Goal: Obtain resource: Download file/media

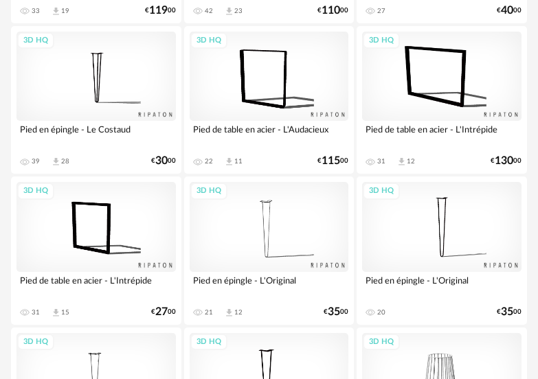
scroll to position [550, 0]
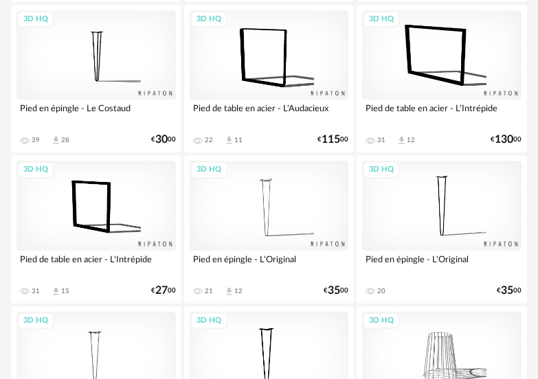
click at [138, 207] on div "3D HQ" at bounding box center [95, 205] width 159 height 89
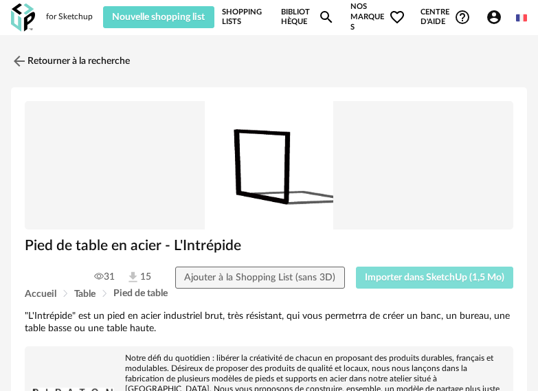
click at [432, 279] on span "Importer dans SketchUp (1,5 Mo)" at bounding box center [434, 278] width 139 height 10
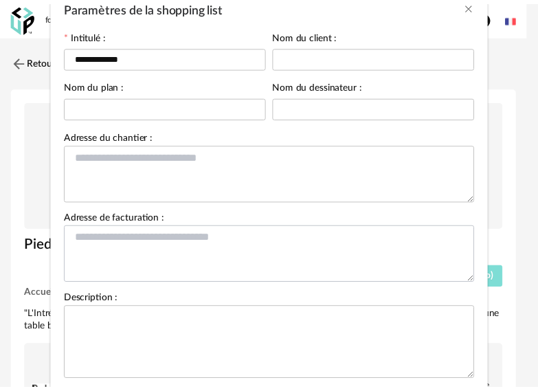
scroll to position [159, 0]
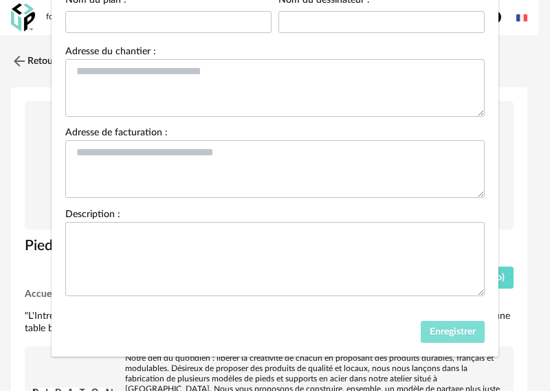
click at [459, 330] on span "Enregistrer" at bounding box center [452, 332] width 46 height 10
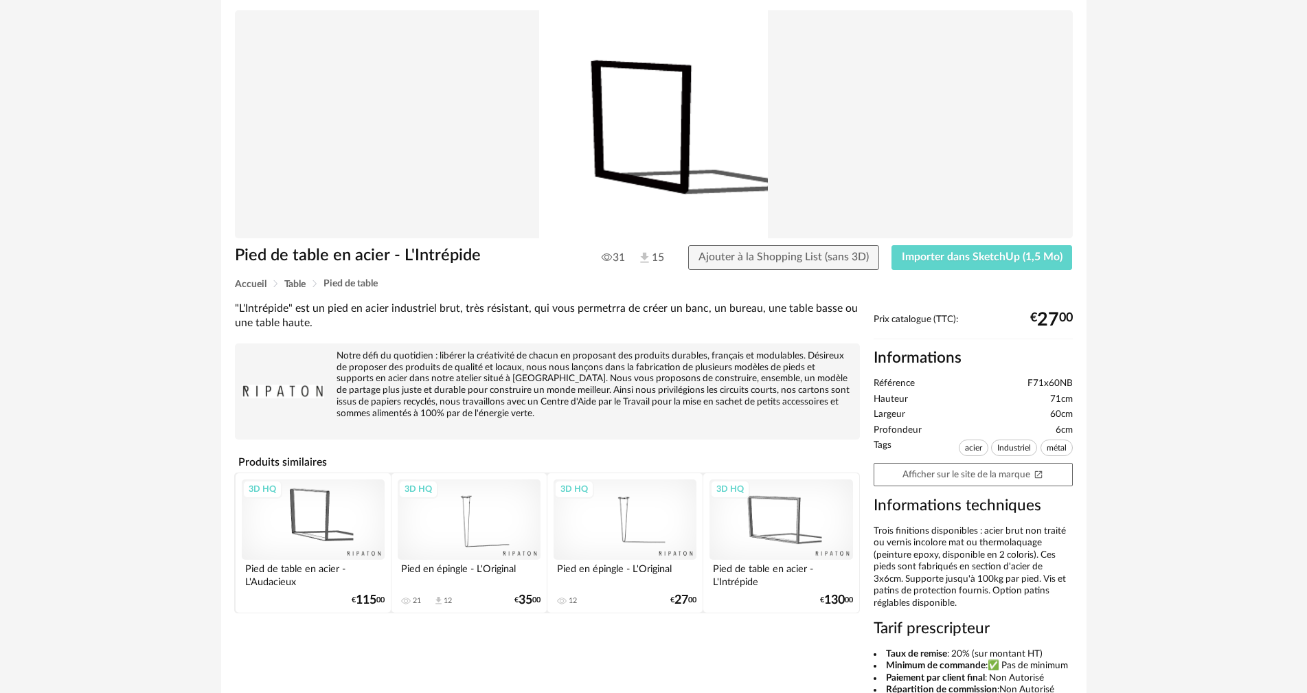
scroll to position [0, 0]
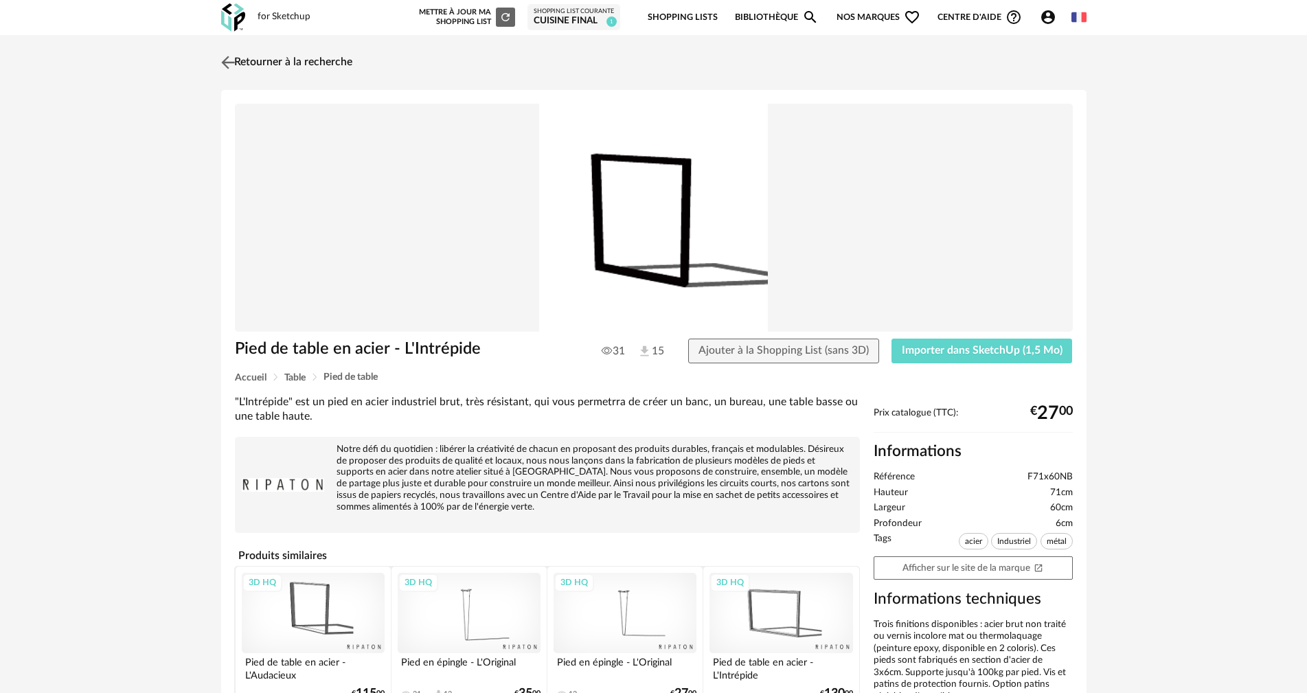
click at [346, 65] on link "Retourner à la recherche" at bounding box center [285, 62] width 135 height 30
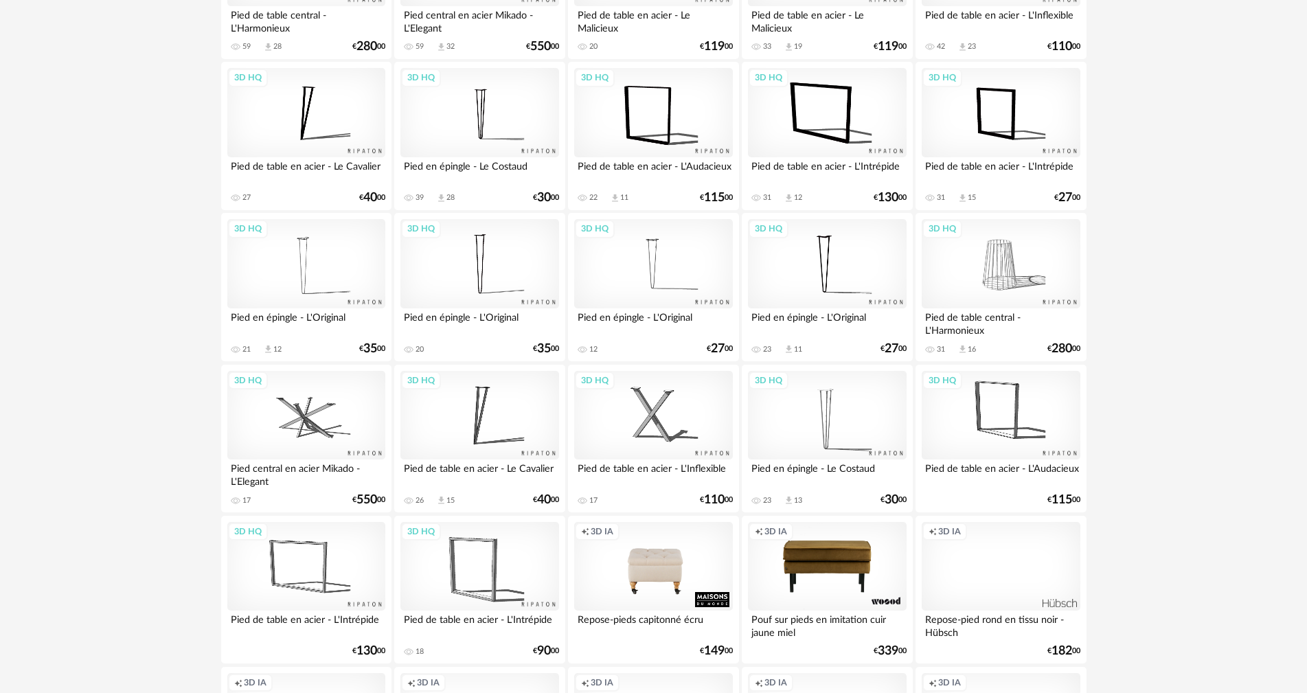
scroll to position [275, 0]
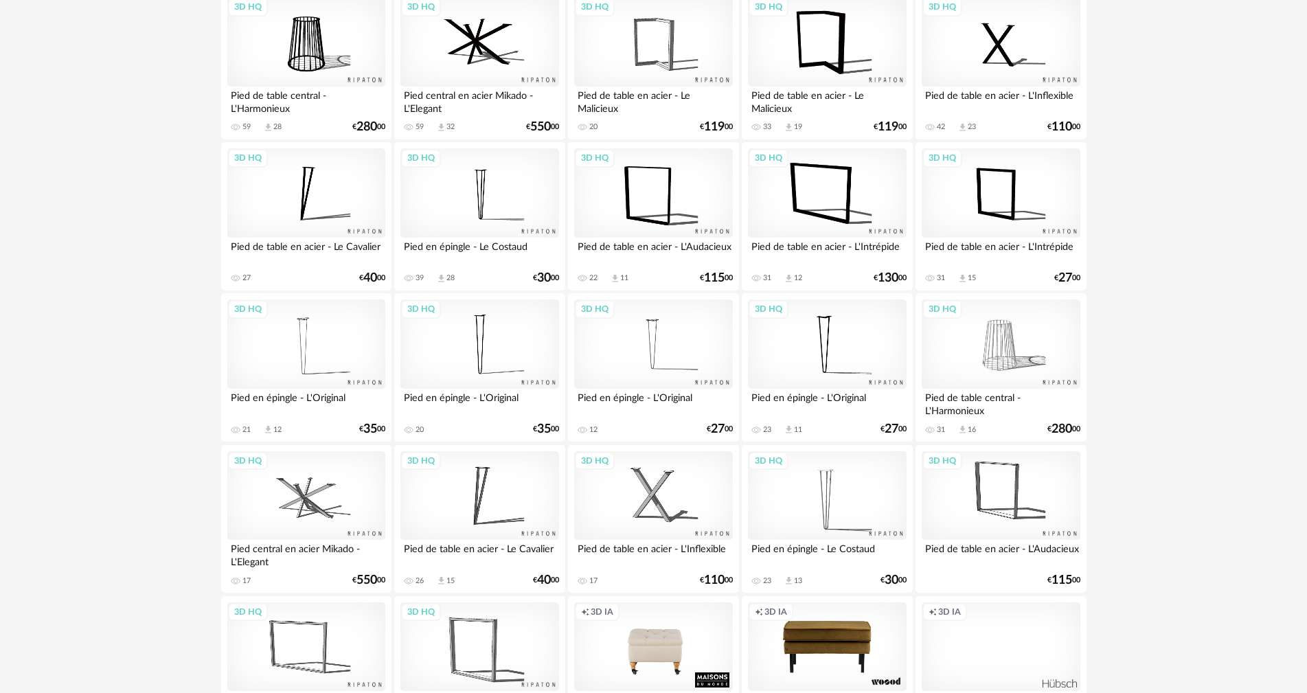
drag, startPoint x: 301, startPoint y: 207, endPoint x: 168, endPoint y: 190, distance: 134.3
click at [317, 199] on div "3D HQ" at bounding box center [306, 192] width 158 height 89
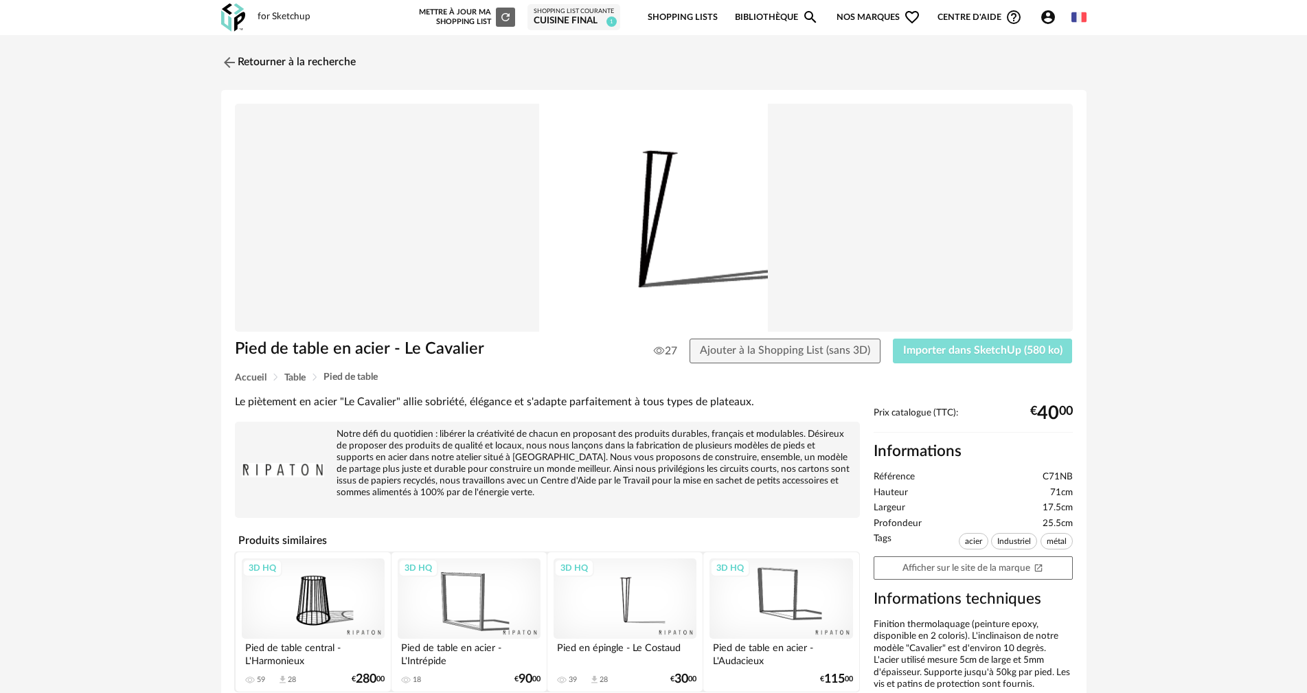
click at [537, 349] on span "Importer dans SketchUp (580 ko)" at bounding box center [982, 350] width 159 height 11
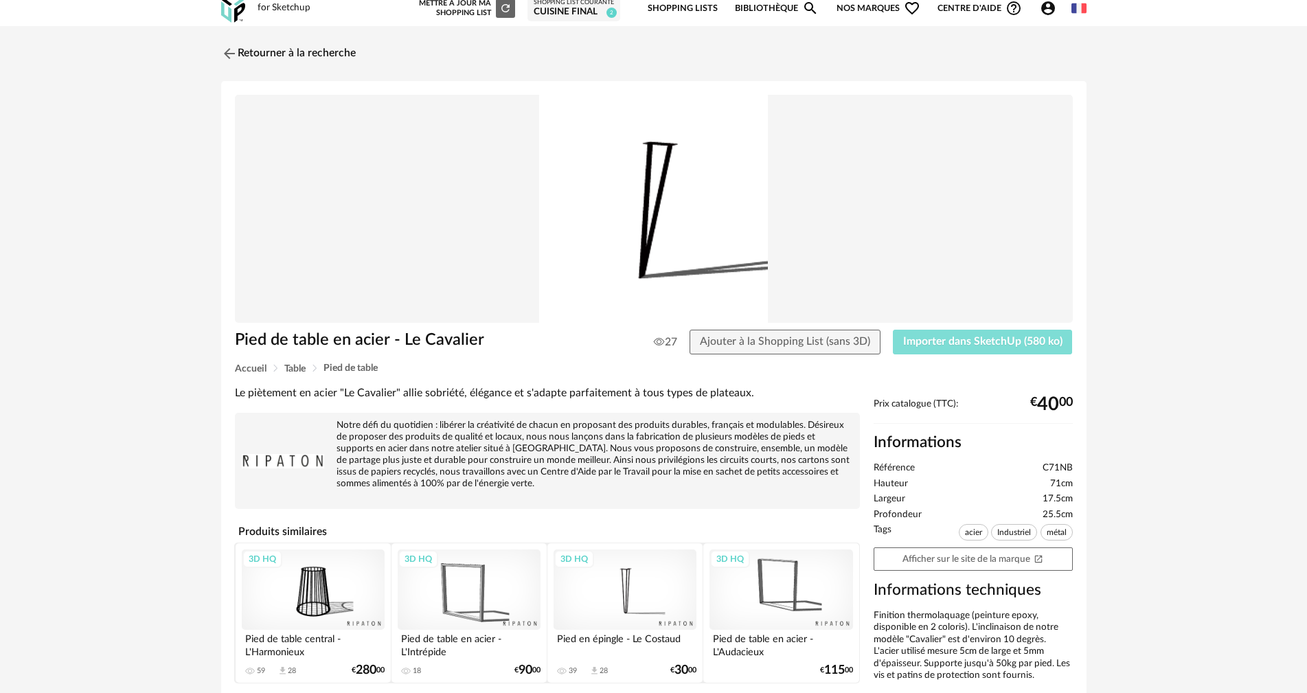
scroll to position [62, 0]
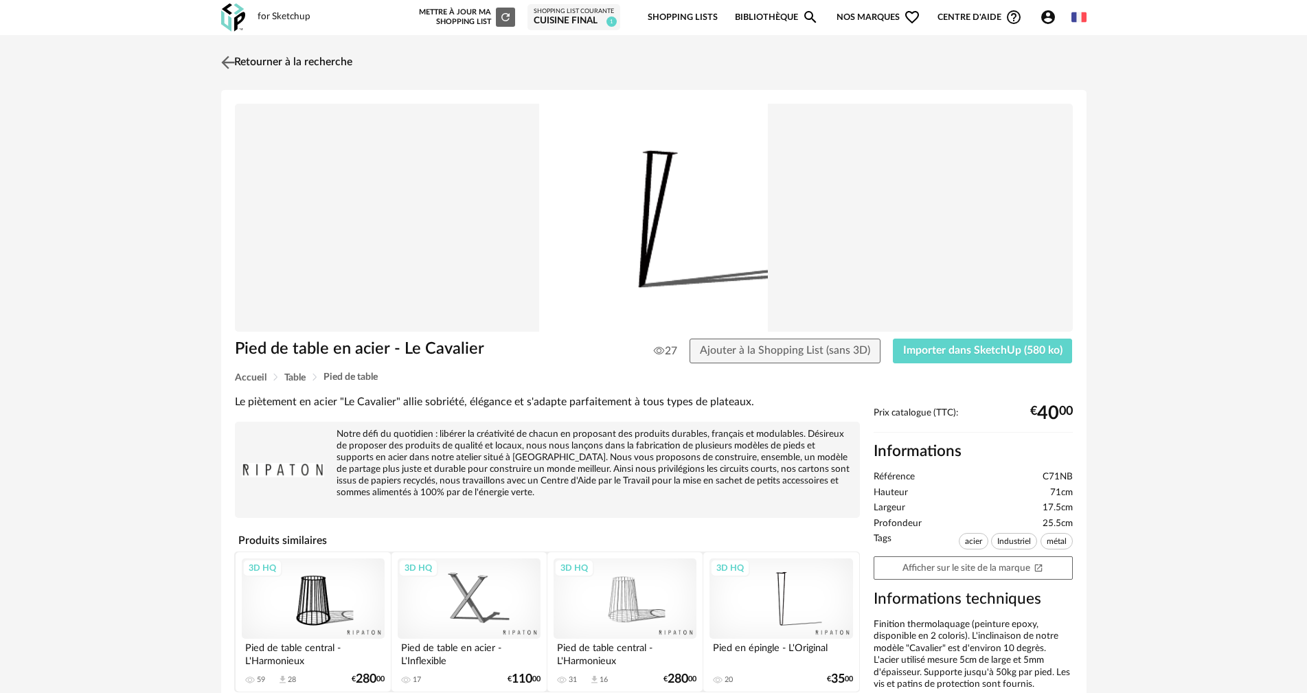
click at [251, 63] on link "Retourner à la recherche" at bounding box center [285, 62] width 135 height 30
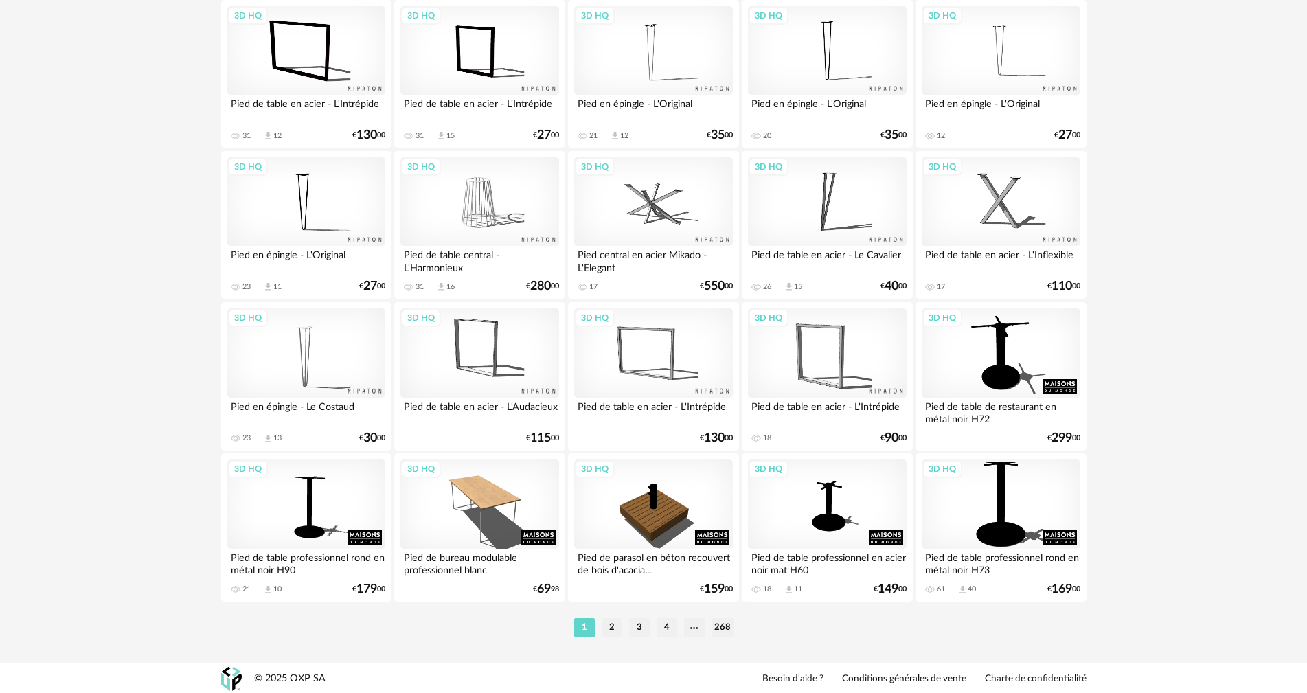
scroll to position [2687, 0]
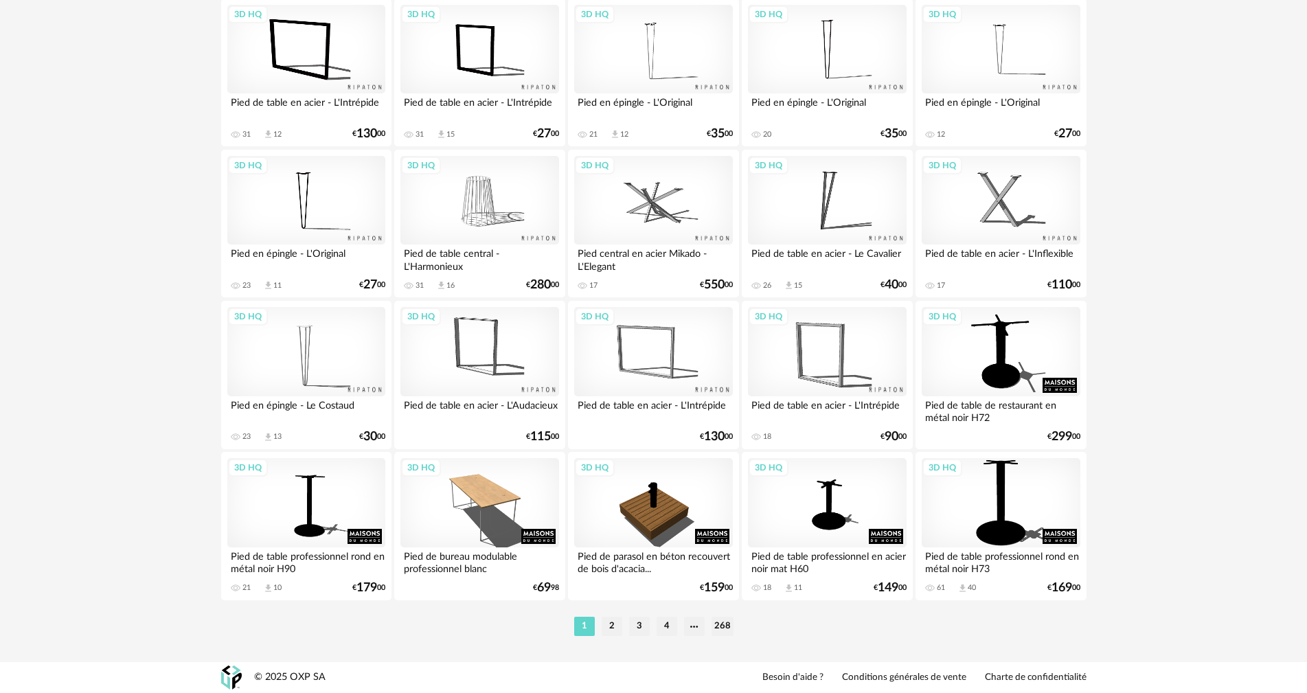
click at [612, 631] on li "2" at bounding box center [612, 626] width 21 height 19
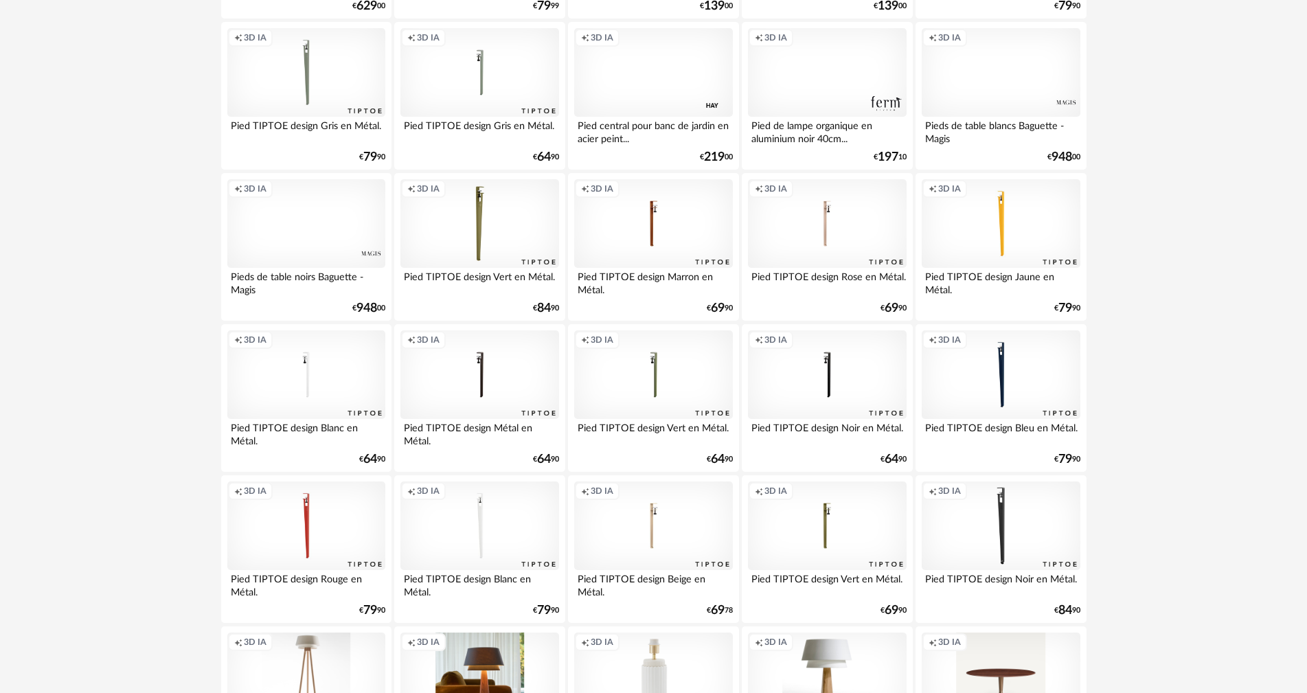
scroll to position [2206, 0]
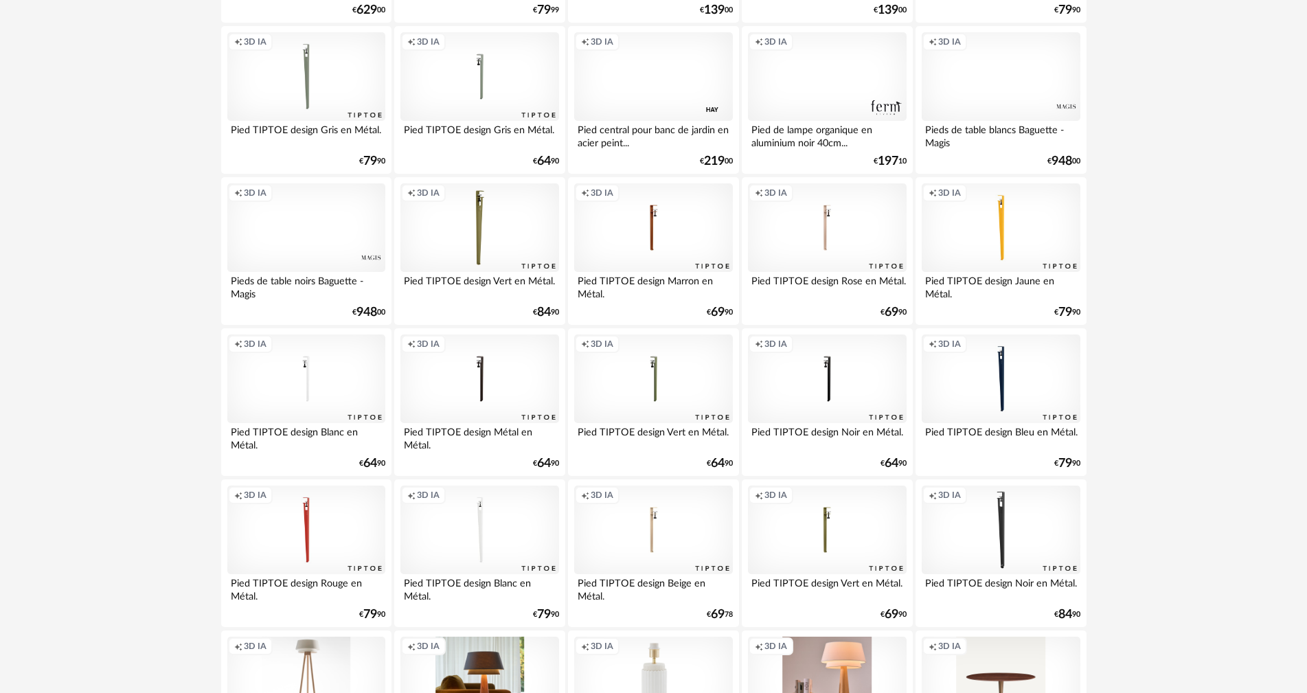
click at [1005, 510] on div "Creation icon 3D IA" at bounding box center [1001, 530] width 158 height 89
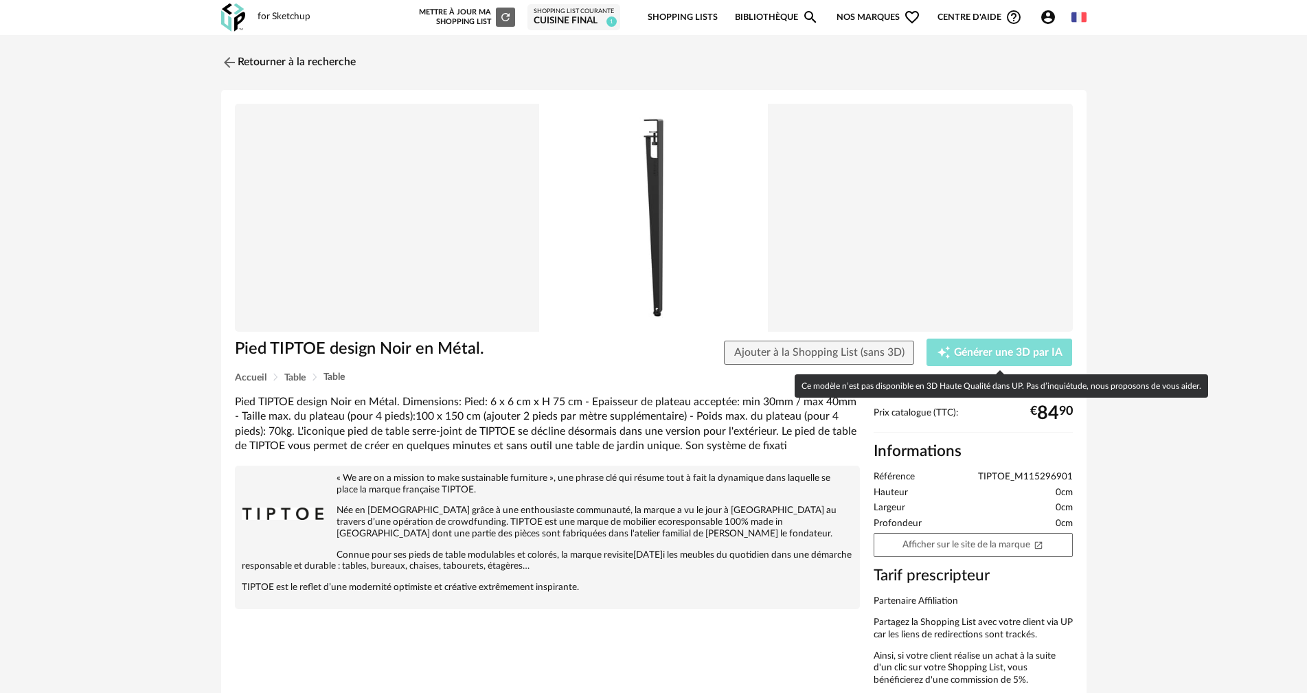
click at [1014, 346] on div "Creation icon Générer une 3D par IA" at bounding box center [1000, 353] width 126 height 14
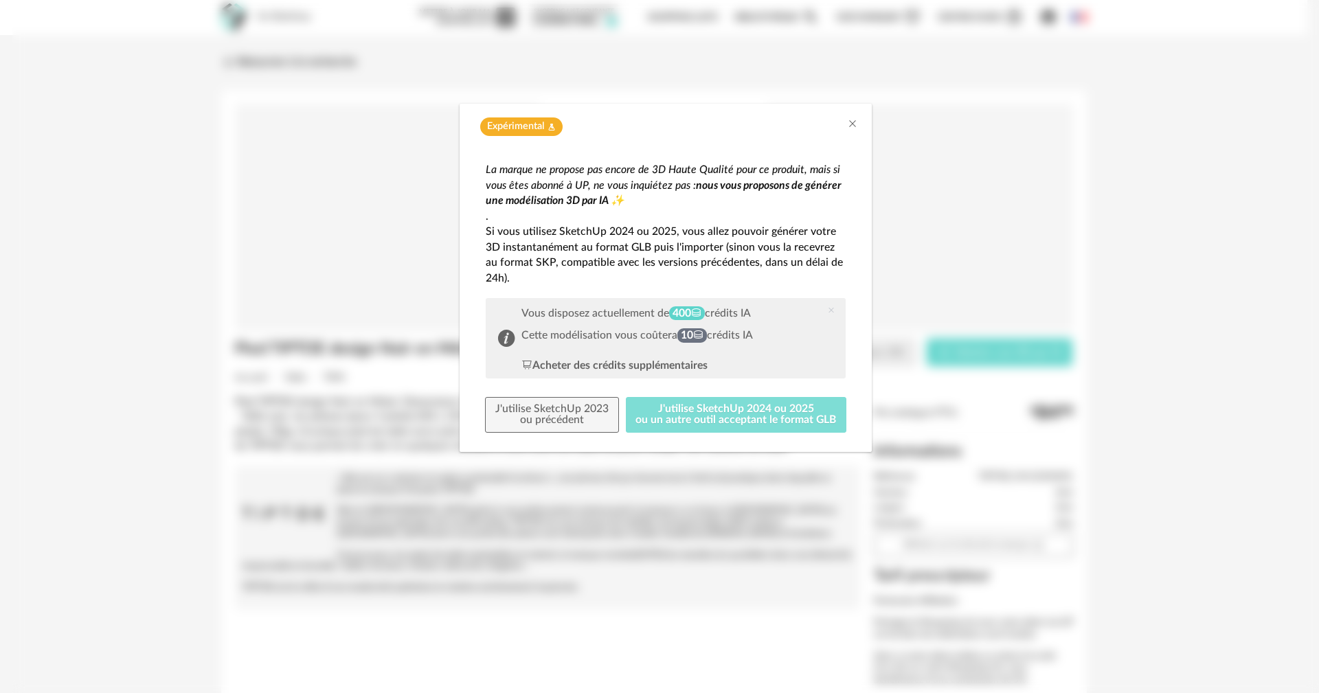
click at [749, 418] on button "J'utilise SketchUp 2024 ou 2025 ou un autre outil acceptant le format GLB" at bounding box center [736, 415] width 221 height 36
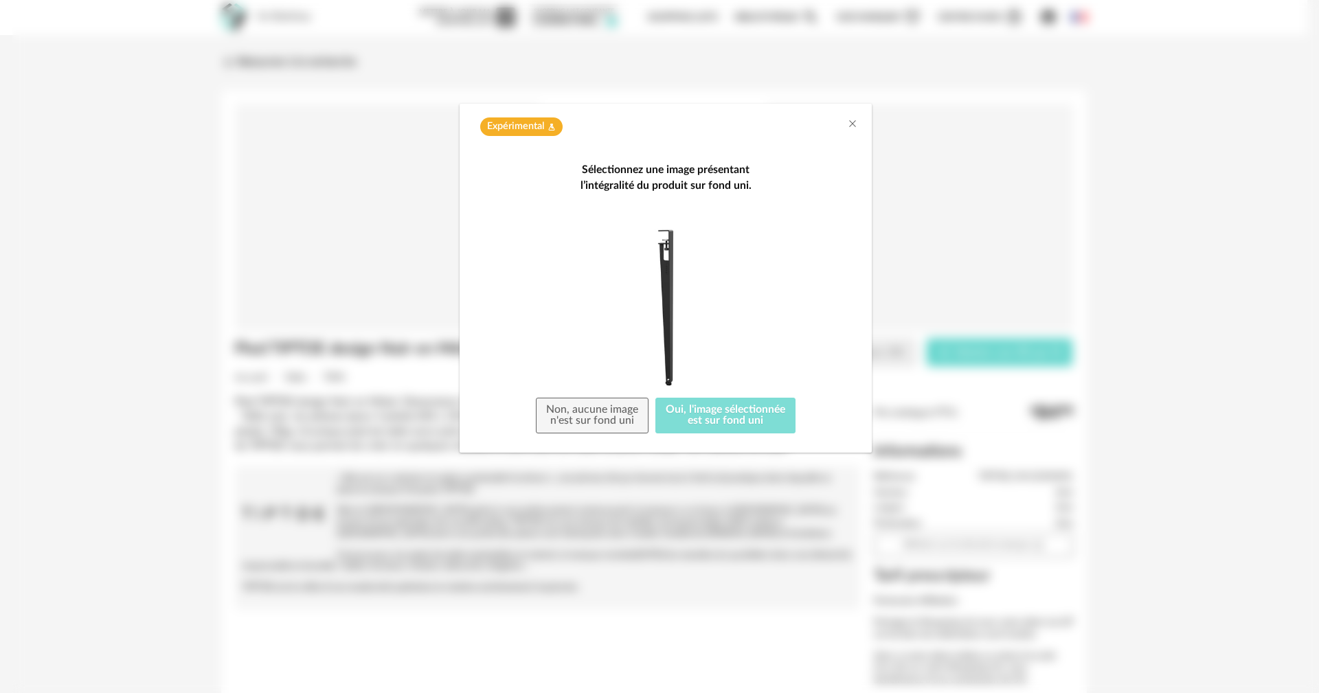
click at [710, 410] on button "Oui, l'image sélectionnée est sur fond uni" at bounding box center [725, 416] width 140 height 36
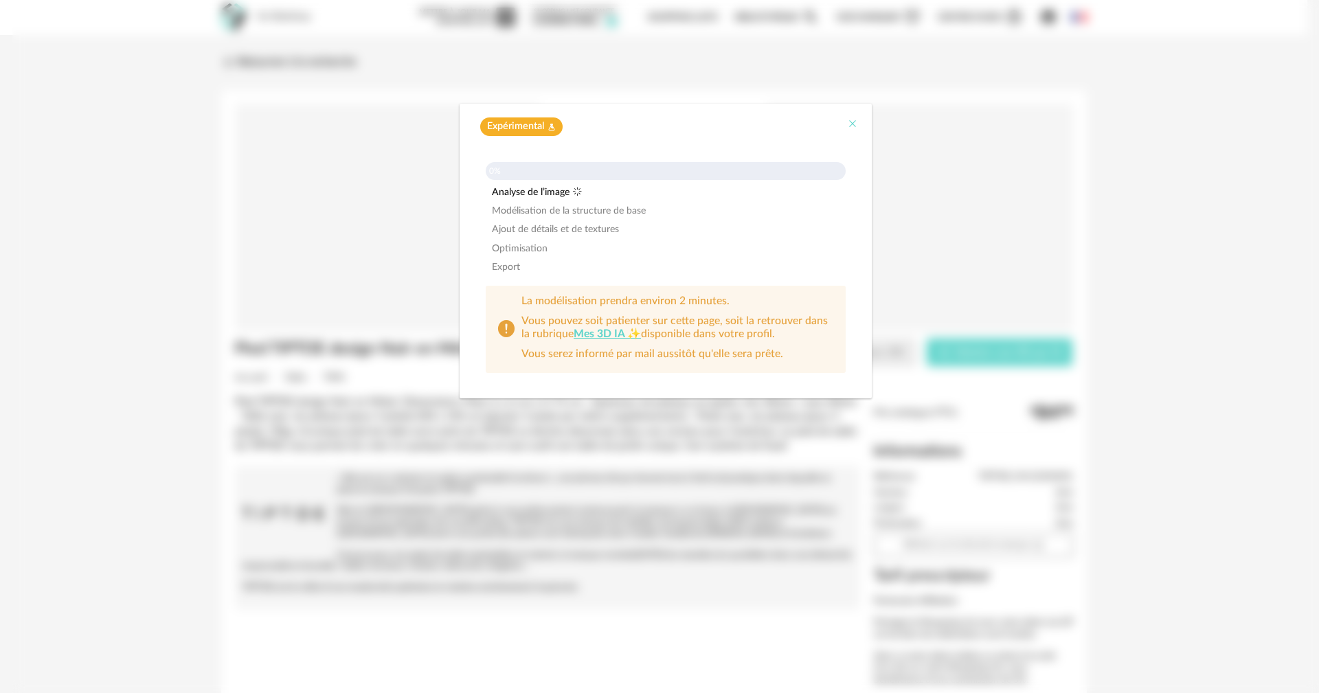
click at [851, 124] on icon "Close" at bounding box center [852, 123] width 11 height 11
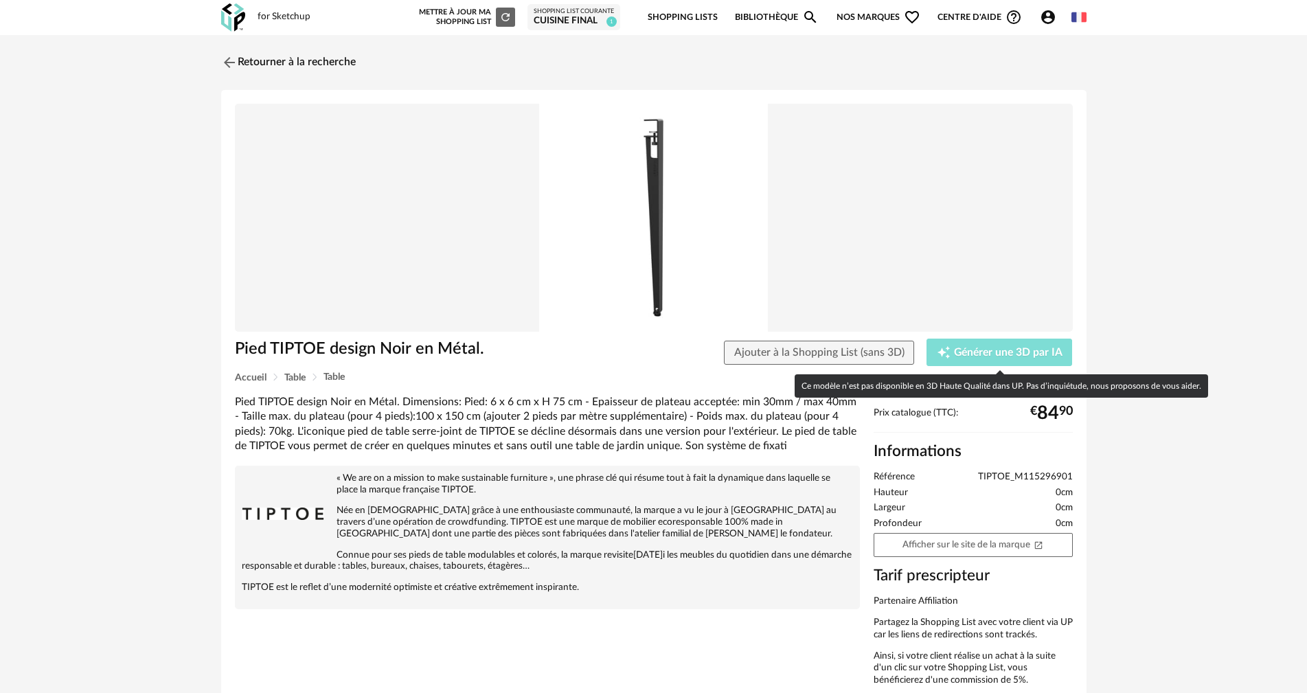
click at [998, 352] on span "Générer une 3D par IA" at bounding box center [1008, 353] width 109 height 11
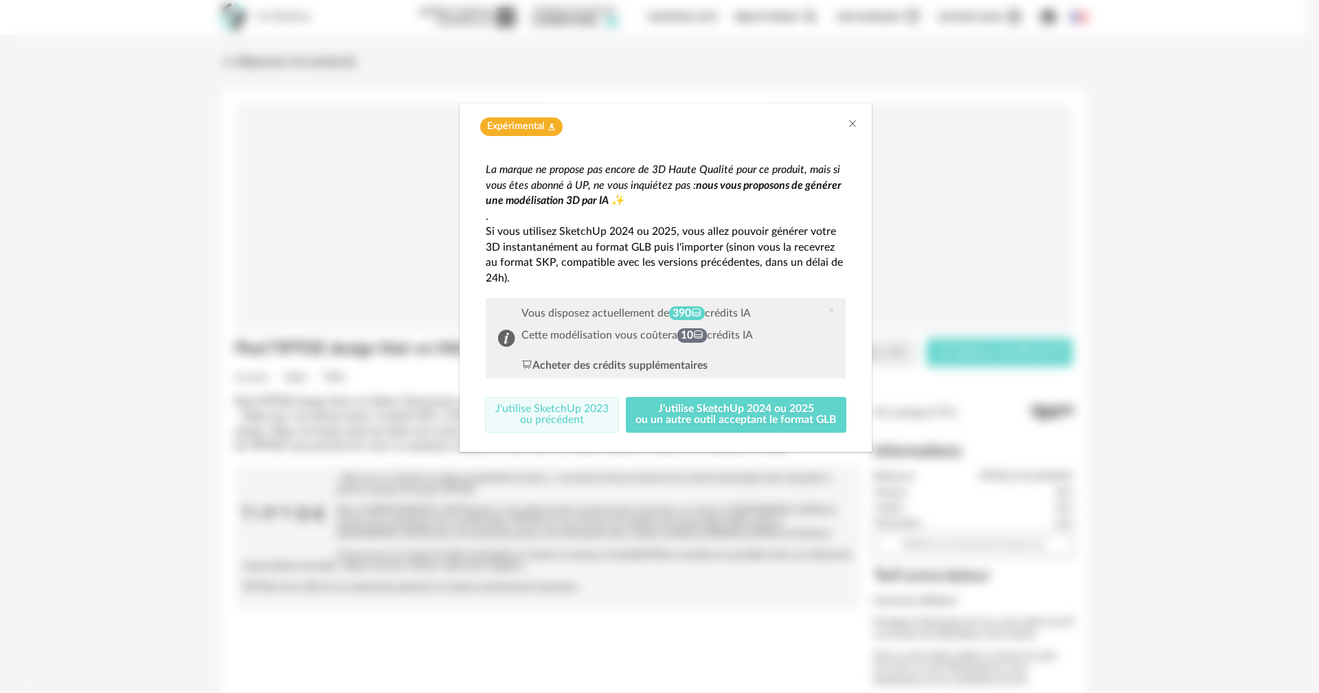
click at [542, 409] on button "J'utilise SketchUp 2023 ou précédent" at bounding box center [552, 415] width 134 height 36
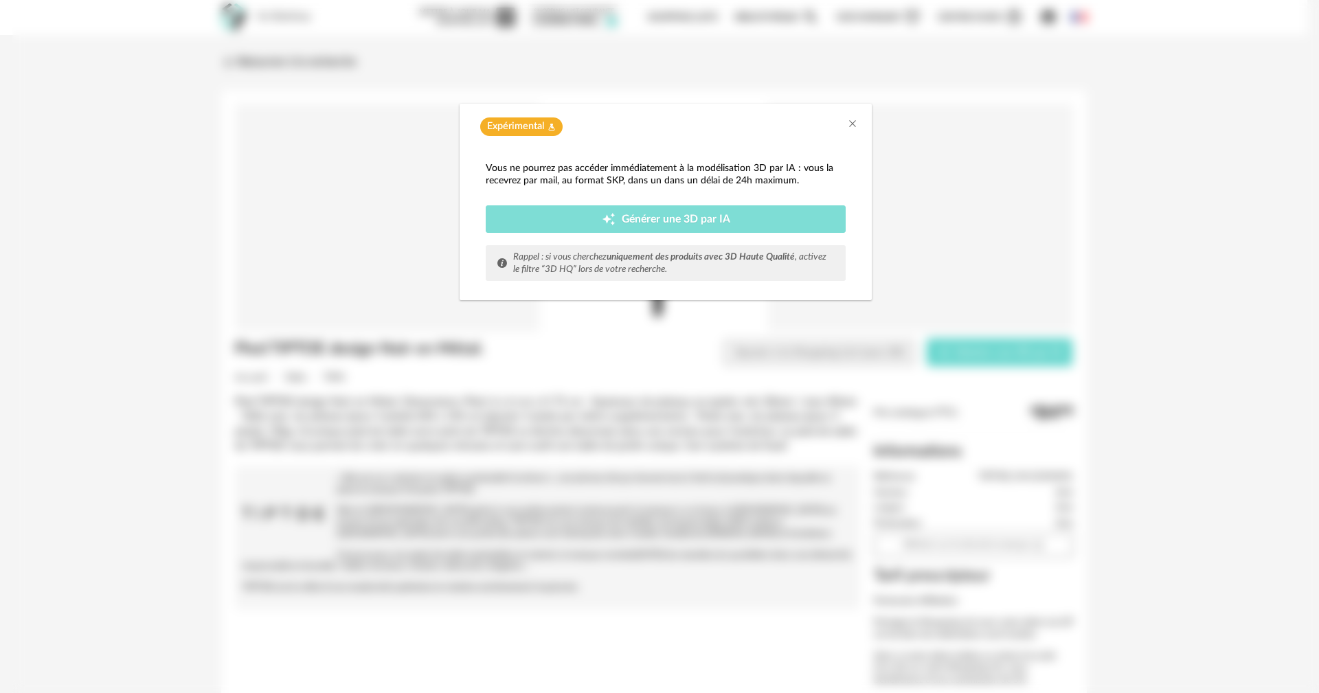
click at [733, 225] on div "Creation icon Générer une 3D par IA" at bounding box center [665, 219] width 339 height 14
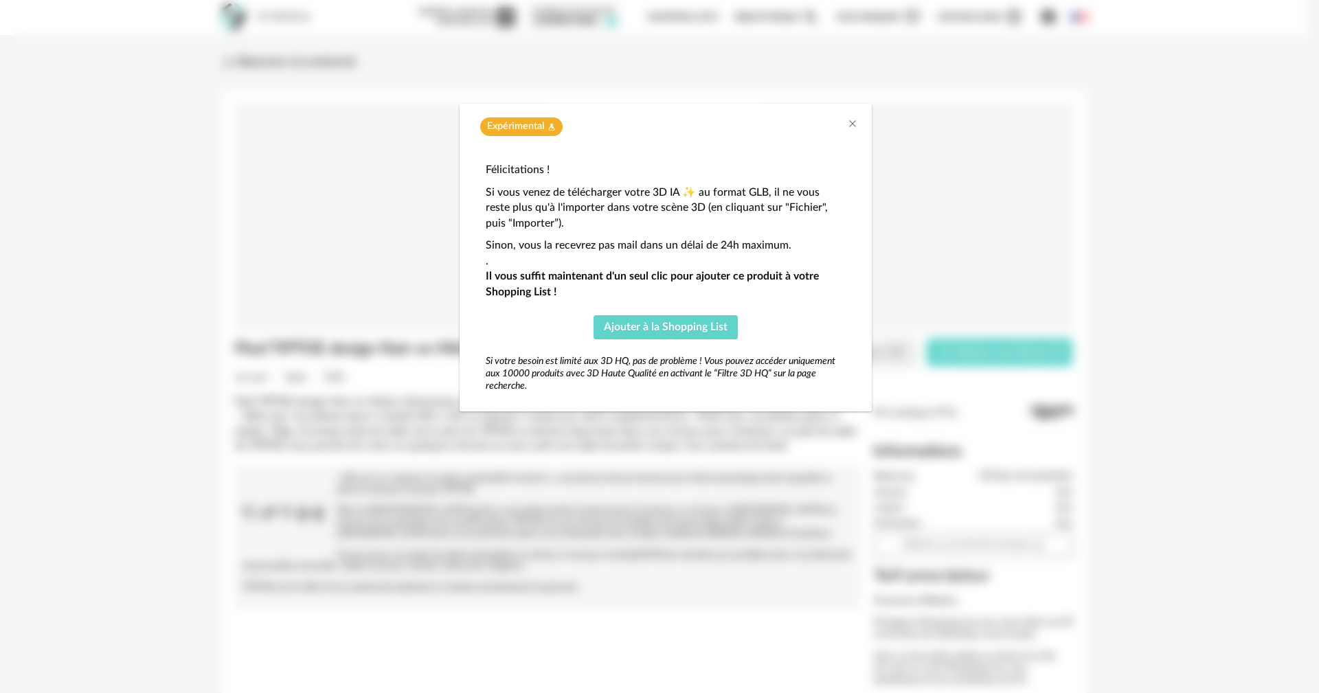
click at [863, 126] on div "Expérimental Flask icon" at bounding box center [666, 123] width 412 height 39
click at [856, 124] on icon "Close" at bounding box center [852, 123] width 11 height 11
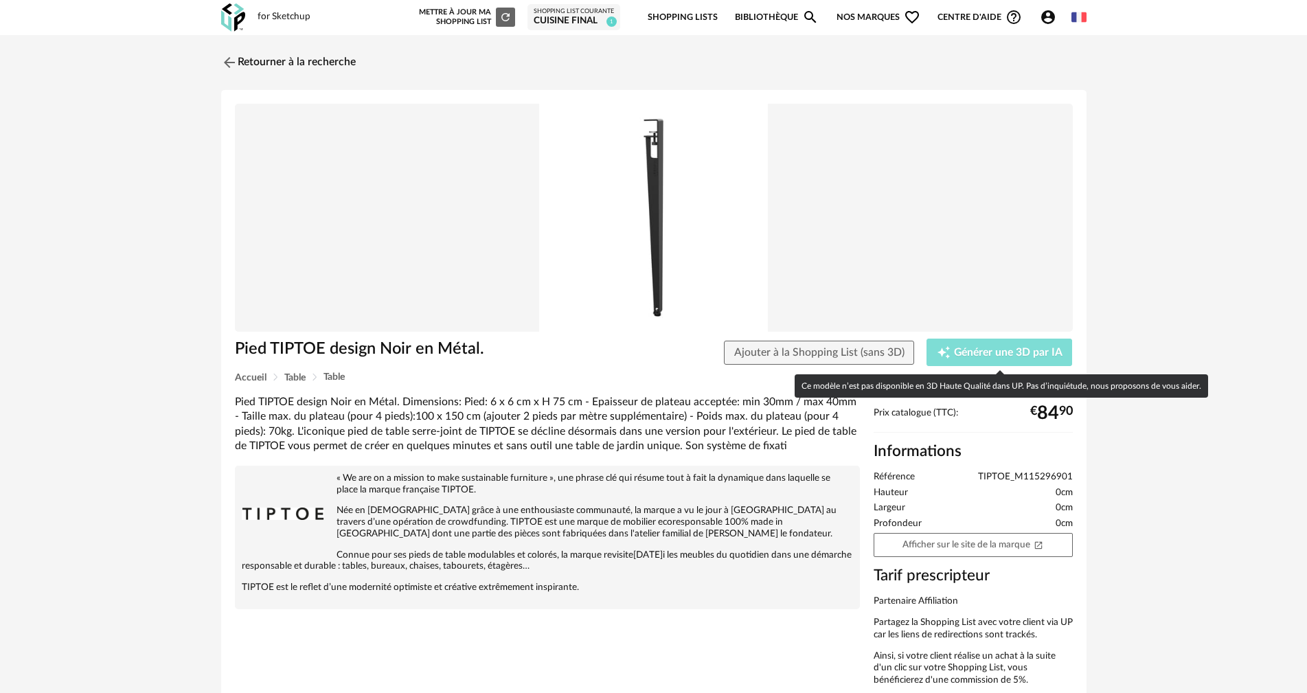
click at [1011, 343] on button "Creation icon Générer une 3D par IA" at bounding box center [1000, 352] width 146 height 27
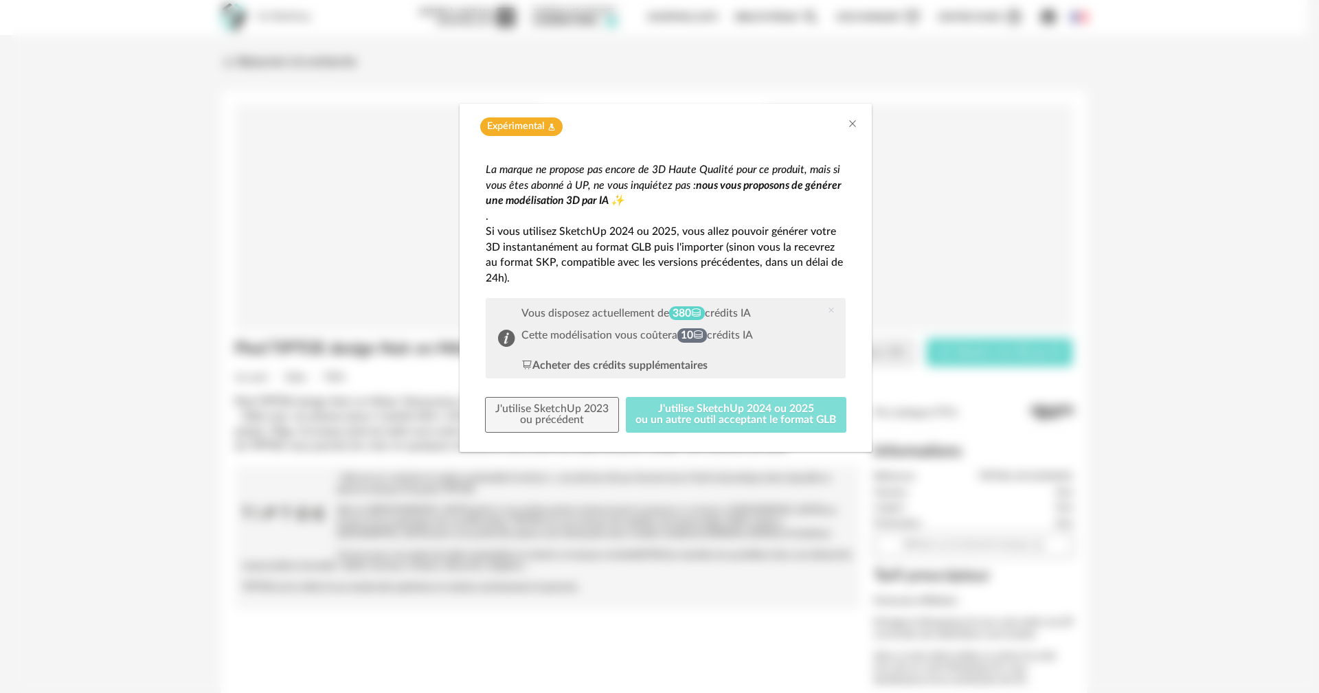
click at [697, 412] on button "J'utilise SketchUp 2024 ou 2025 ou un autre outil acceptant le format GLB" at bounding box center [736, 415] width 221 height 36
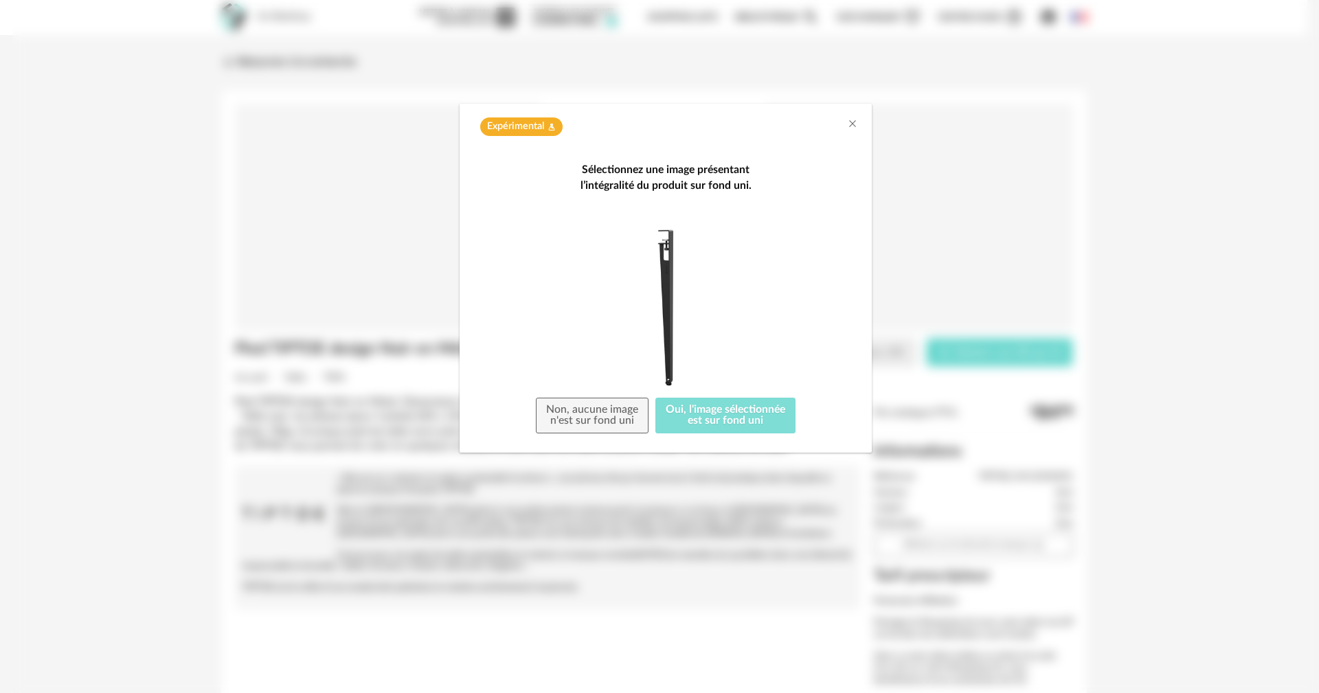
click at [719, 412] on button "Oui, l'image sélectionnée est sur fond uni" at bounding box center [725, 416] width 140 height 36
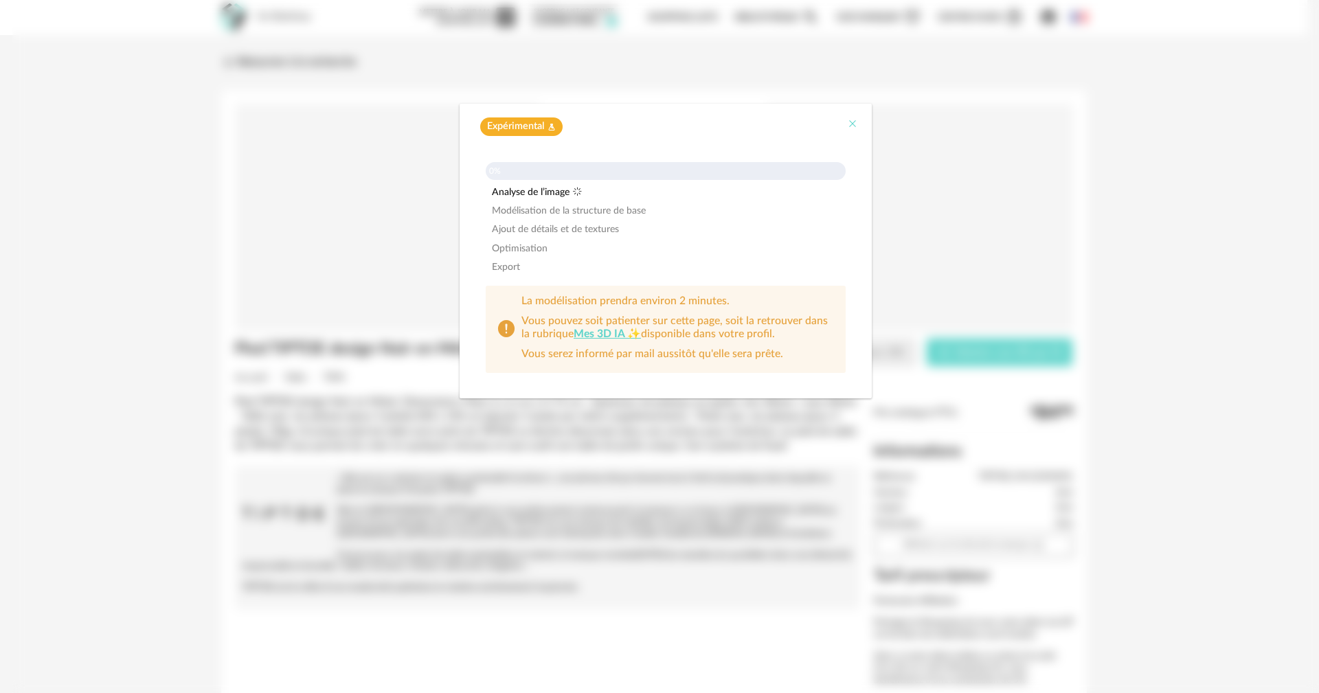
click at [854, 126] on icon "Close" at bounding box center [852, 123] width 11 height 11
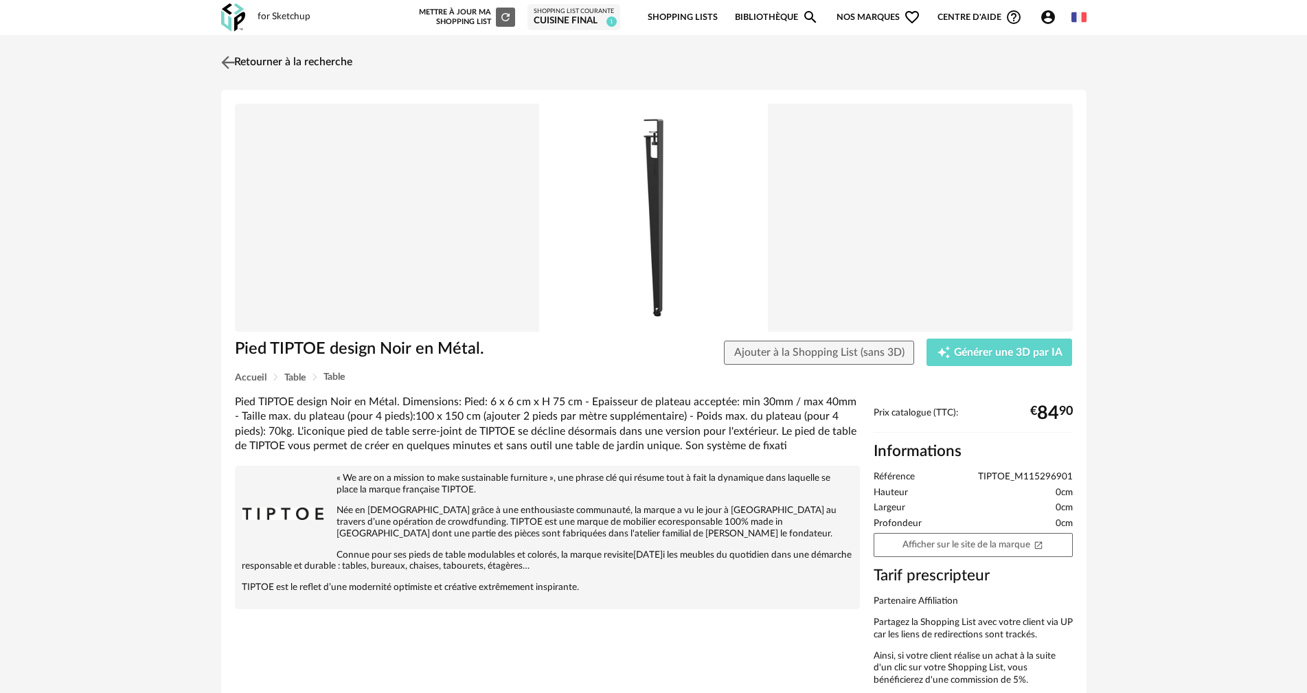
click at [316, 60] on link "Retourner à la recherche" at bounding box center [285, 62] width 135 height 30
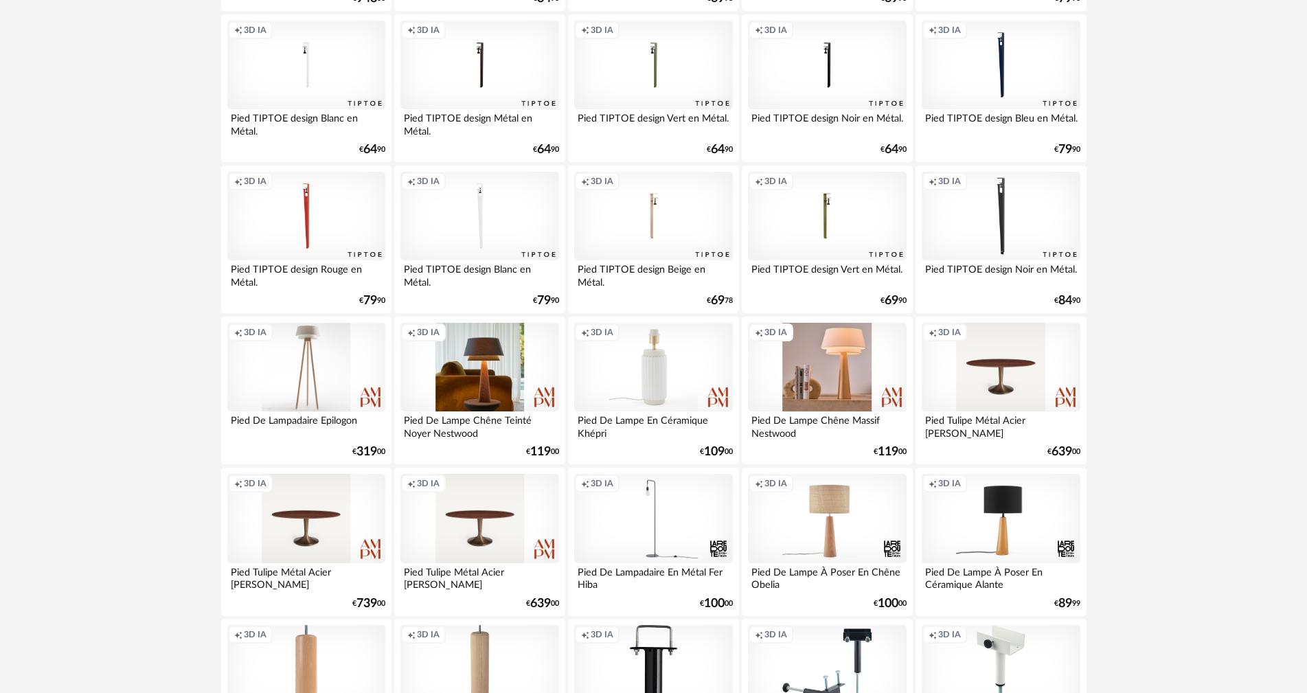
scroll to position [2687, 0]
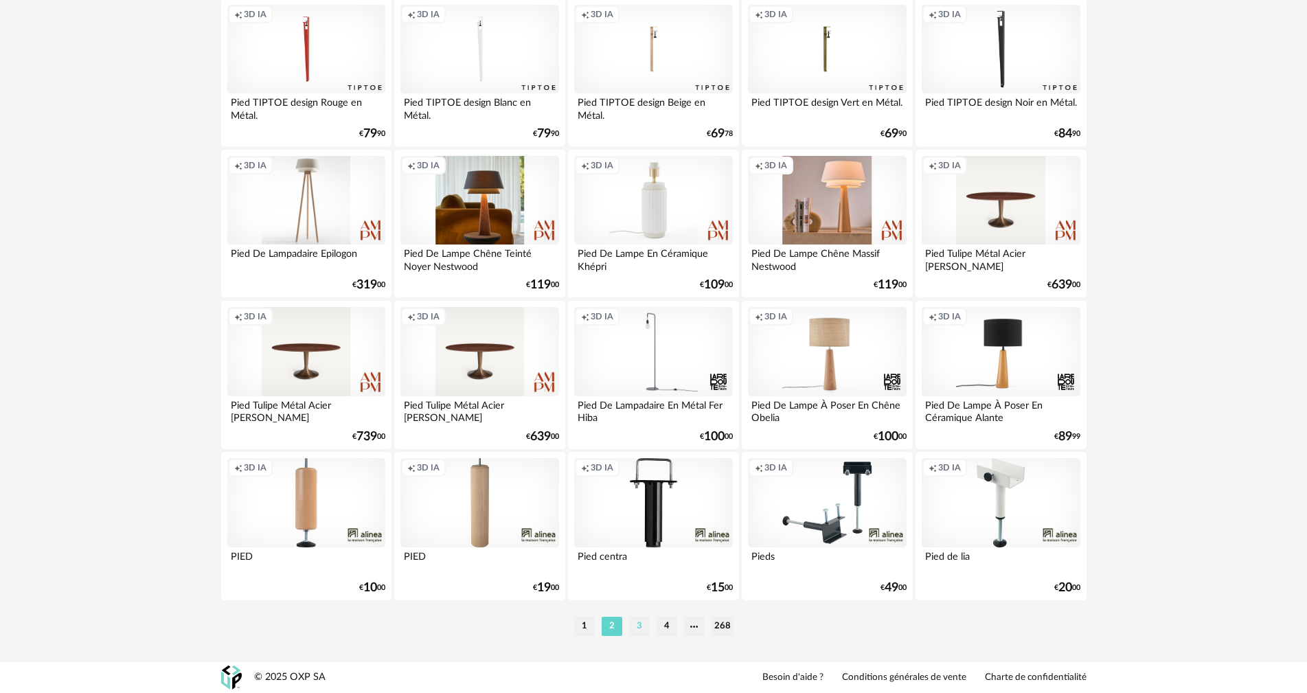
click at [638, 626] on li "3" at bounding box center [639, 626] width 21 height 19
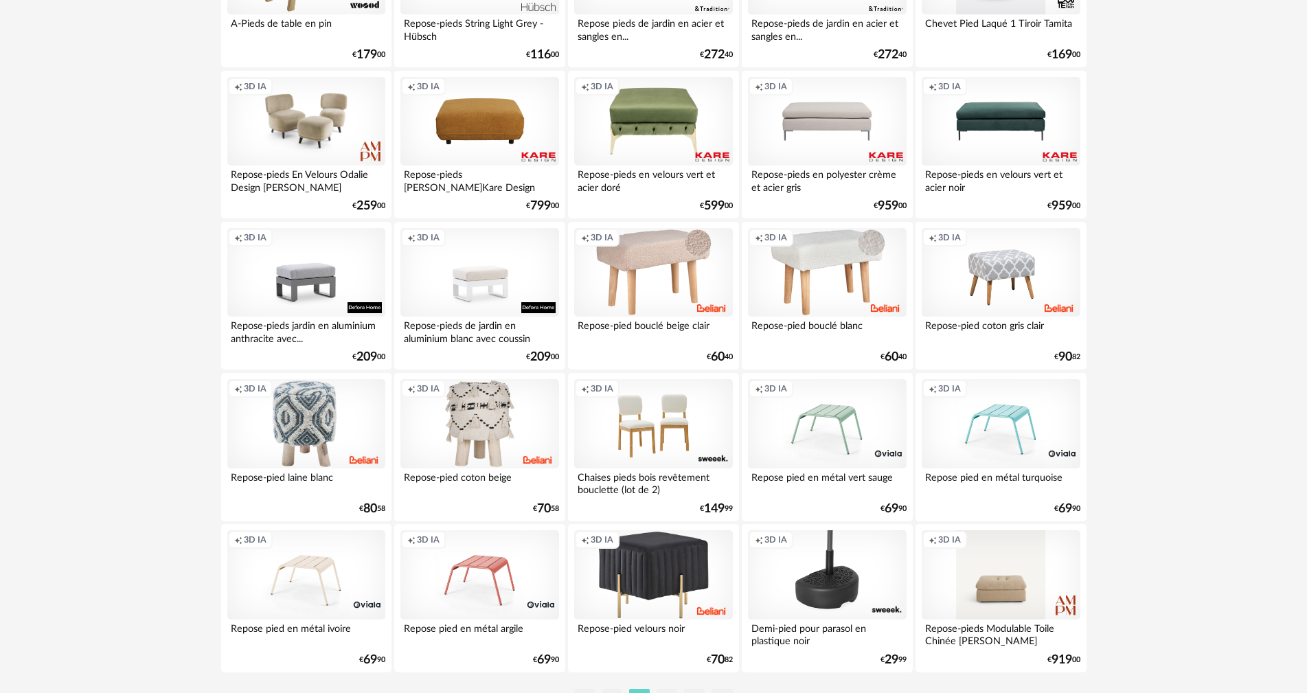
scroll to position [2687, 0]
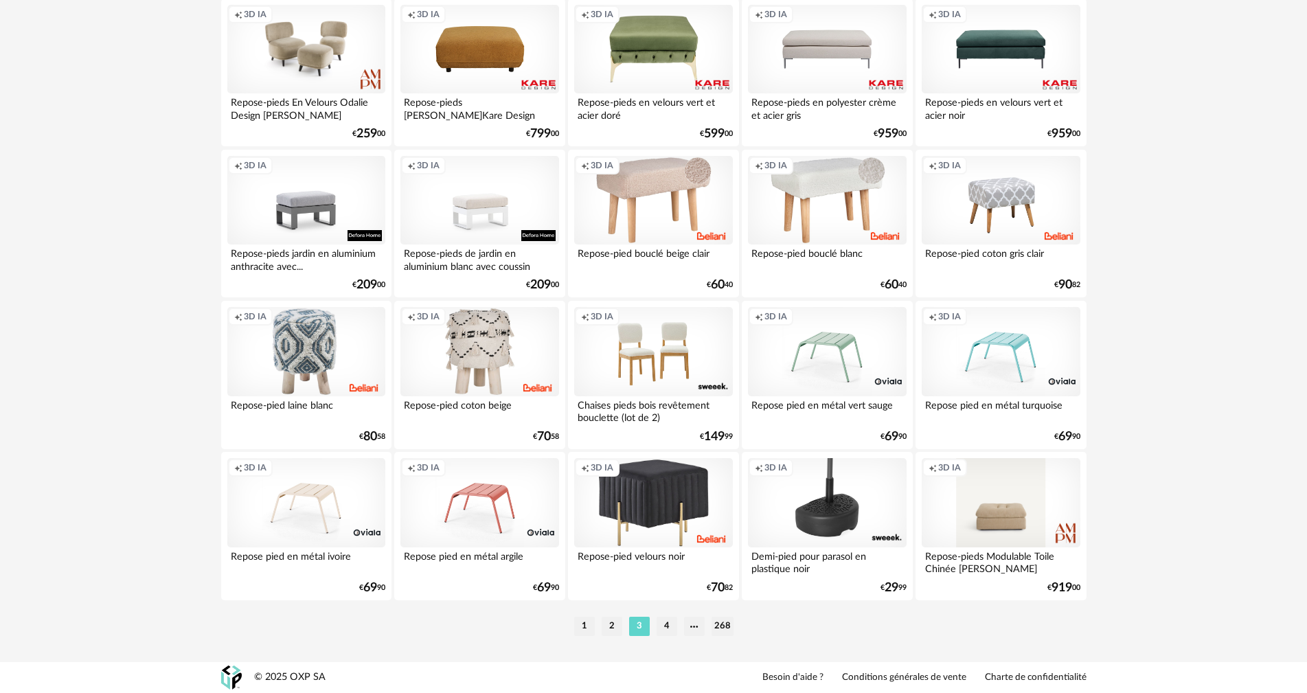
click at [663, 624] on li "4" at bounding box center [667, 626] width 21 height 19
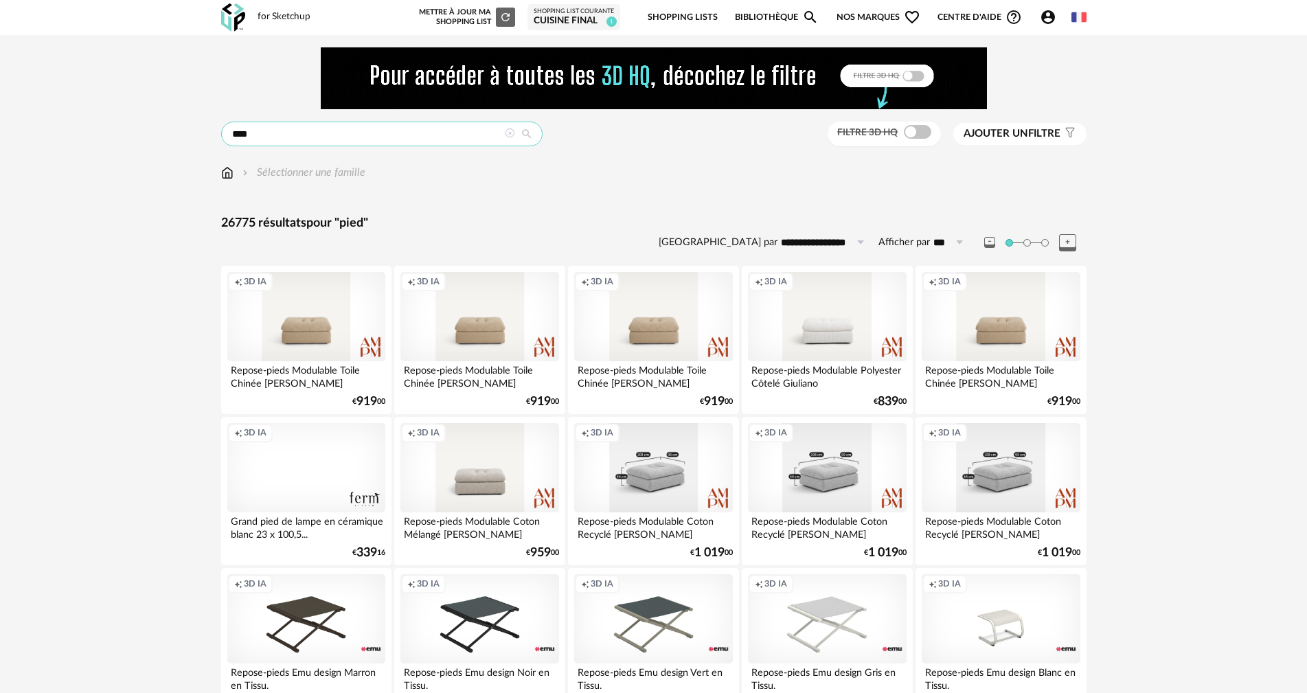
click at [283, 135] on input "****" at bounding box center [382, 134] width 322 height 25
type input "**********"
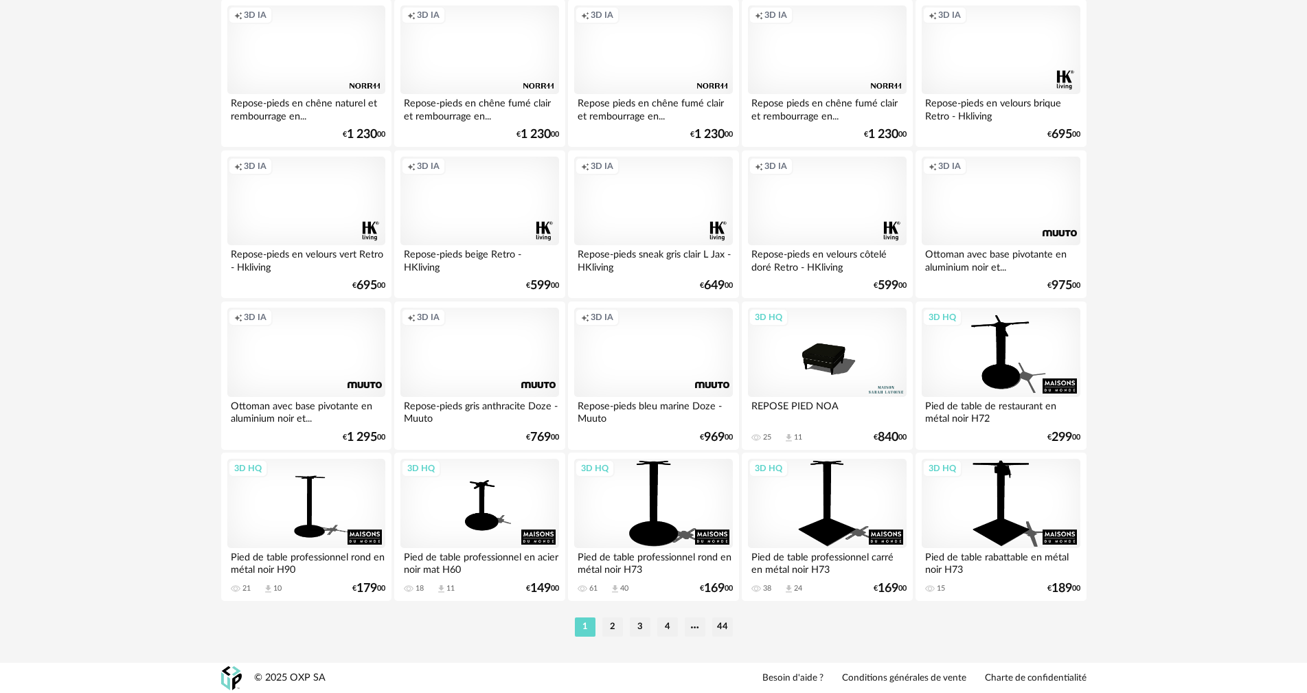
scroll to position [2687, 0]
click at [611, 629] on li "2" at bounding box center [613, 626] width 21 height 19
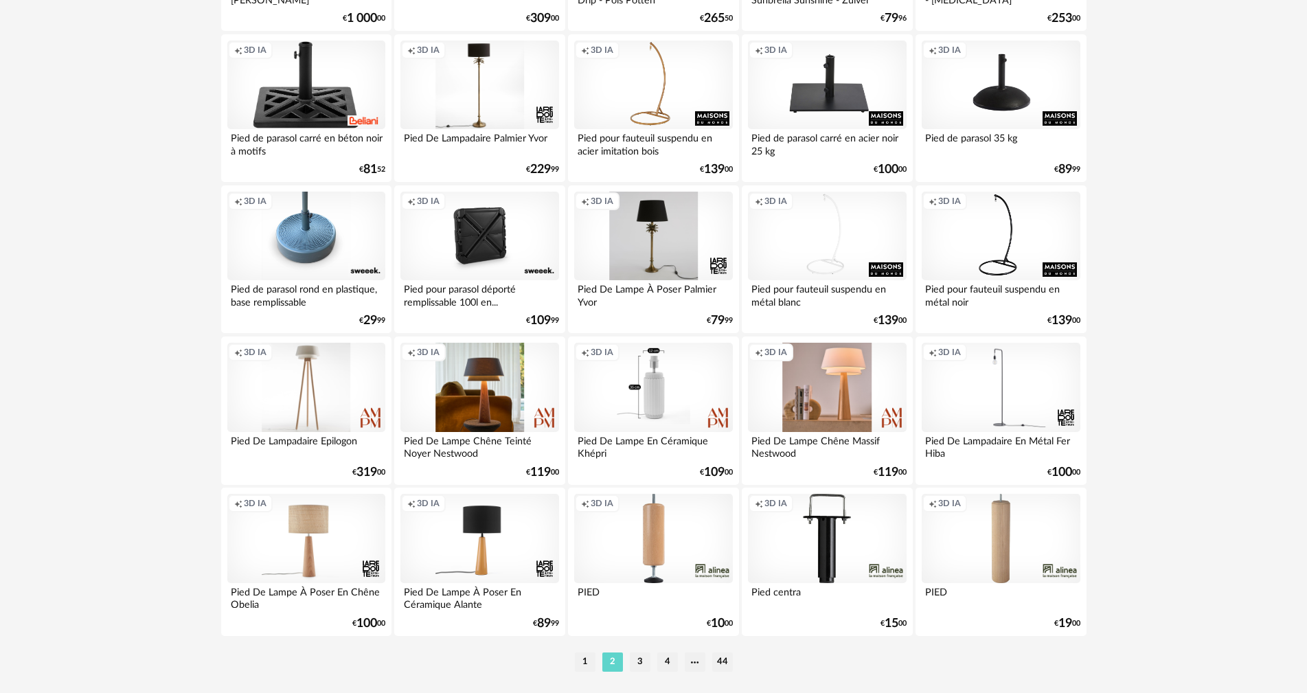
scroll to position [2687, 0]
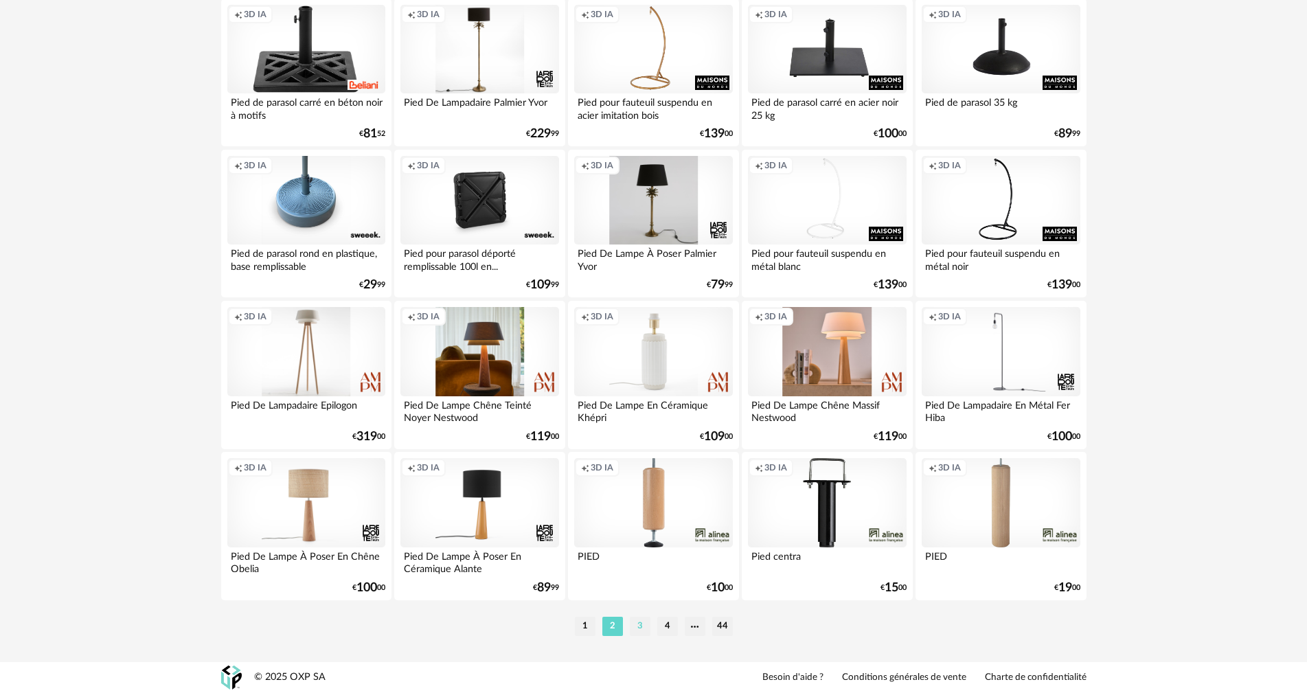
click at [638, 626] on li "3" at bounding box center [640, 626] width 21 height 19
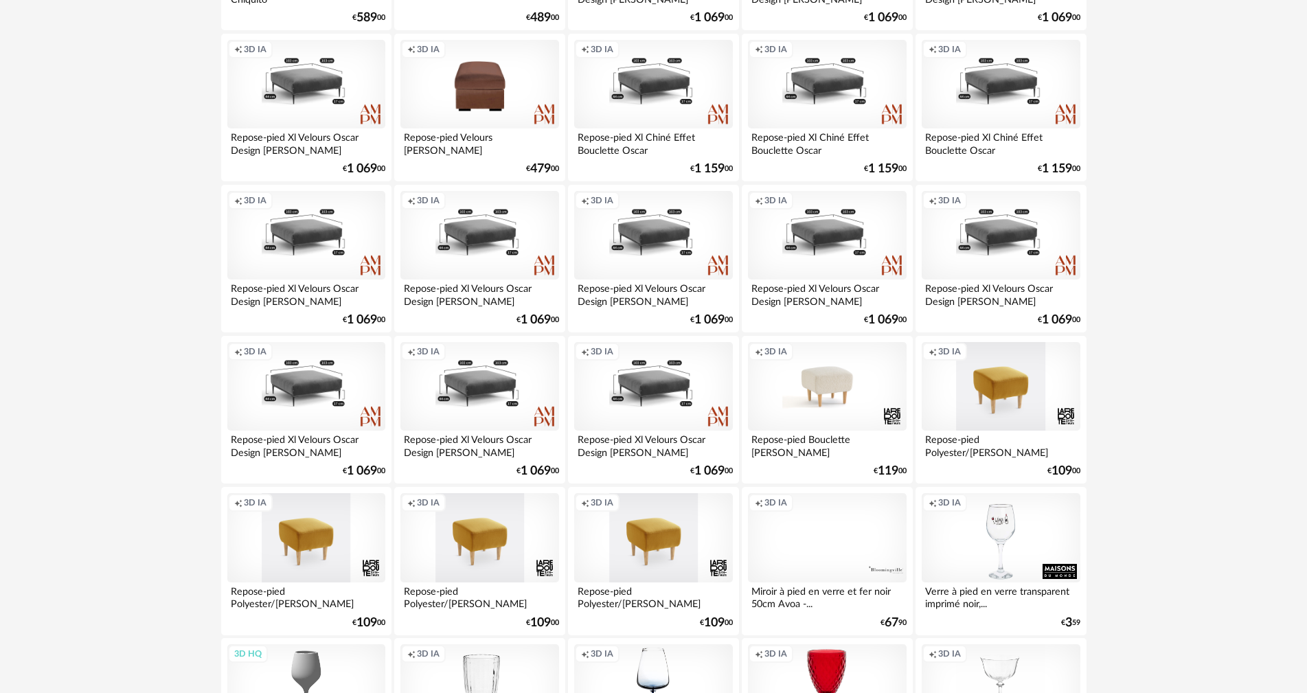
scroll to position [2687, 0]
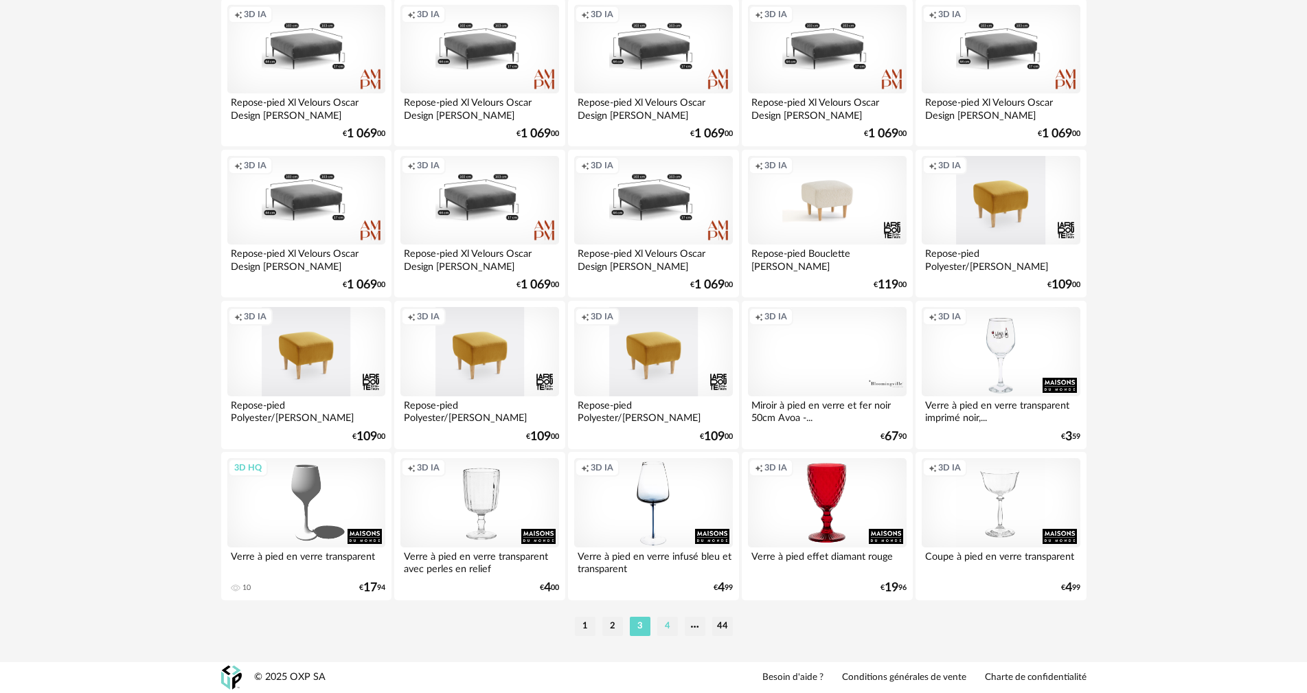
click at [666, 627] on li "4" at bounding box center [667, 626] width 21 height 19
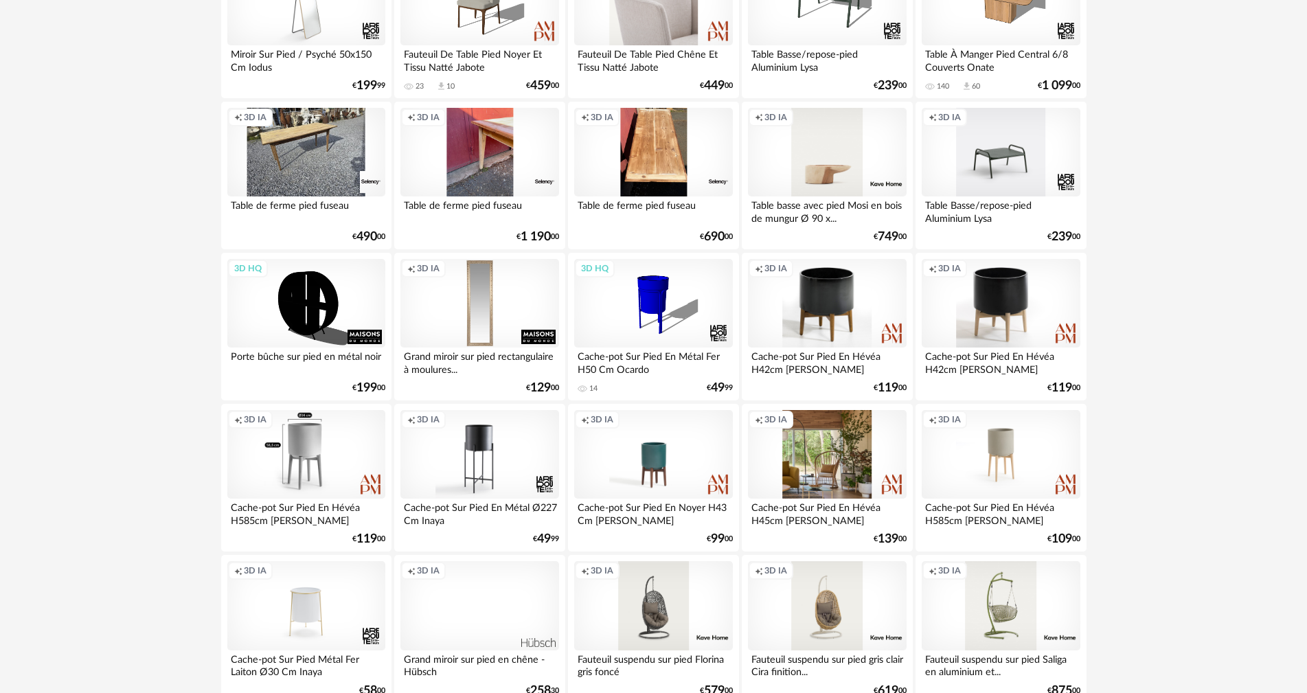
scroll to position [2687, 0]
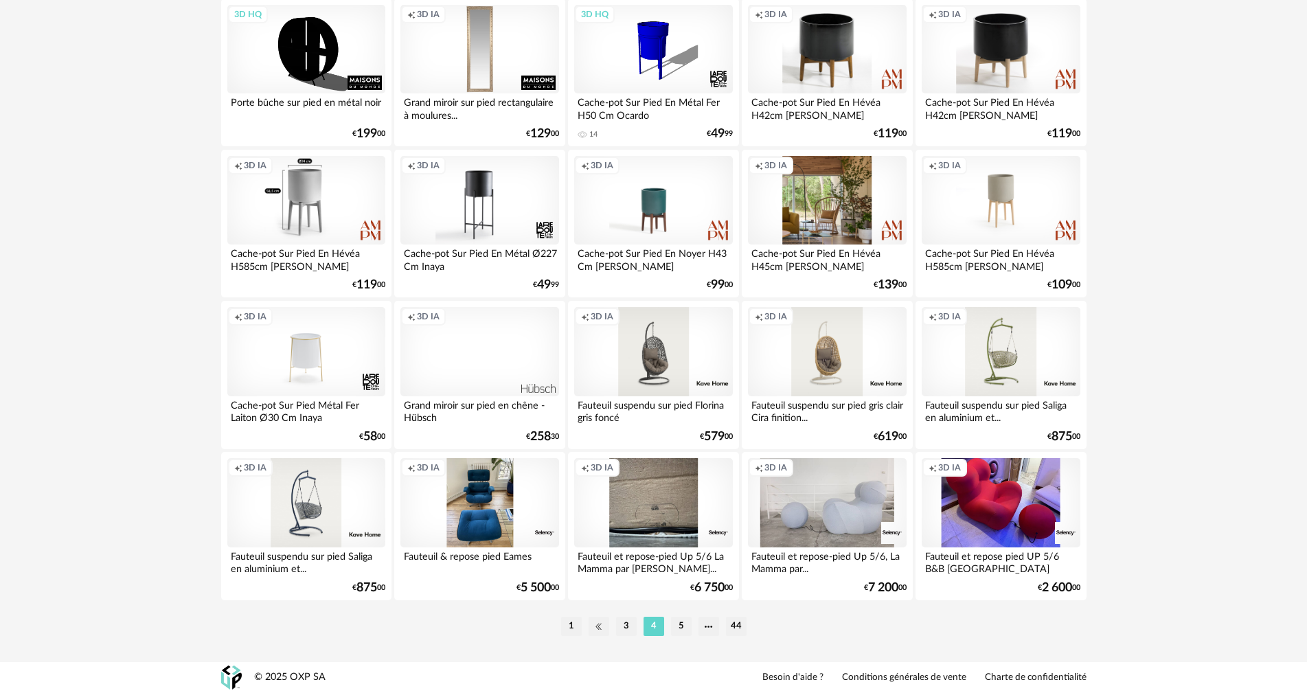
click at [595, 623] on li at bounding box center [599, 626] width 21 height 19
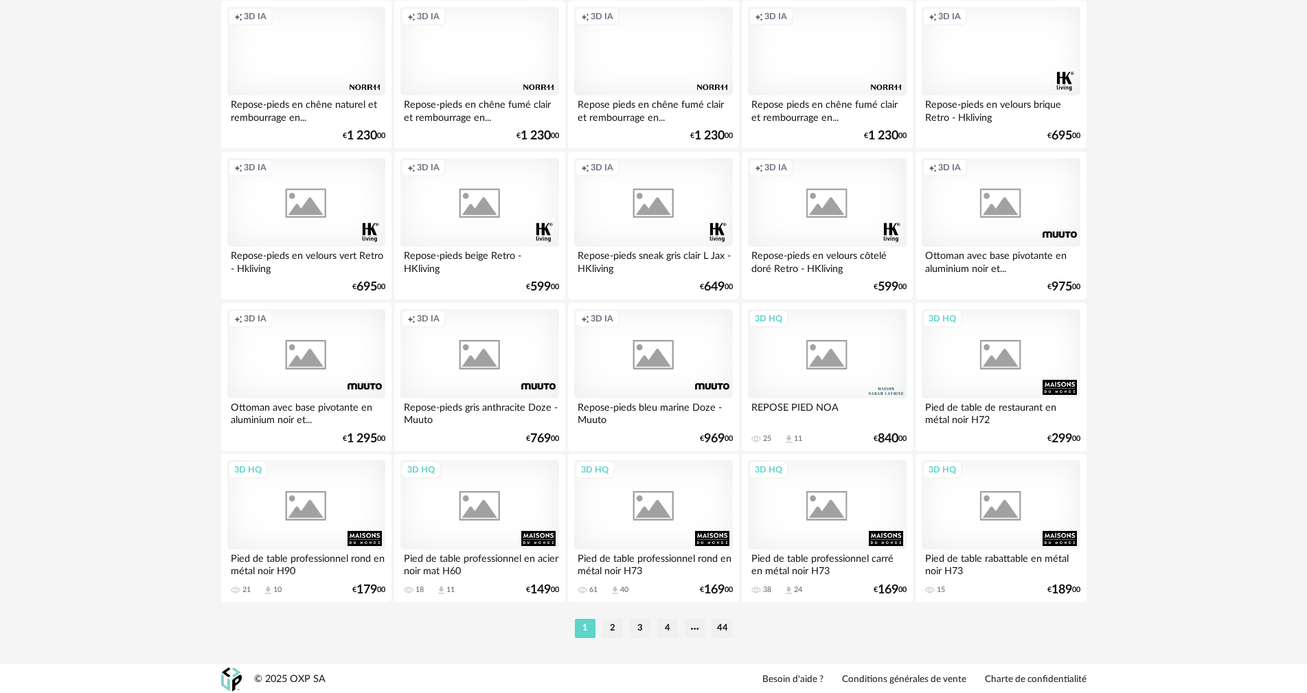
scroll to position [2687, 0]
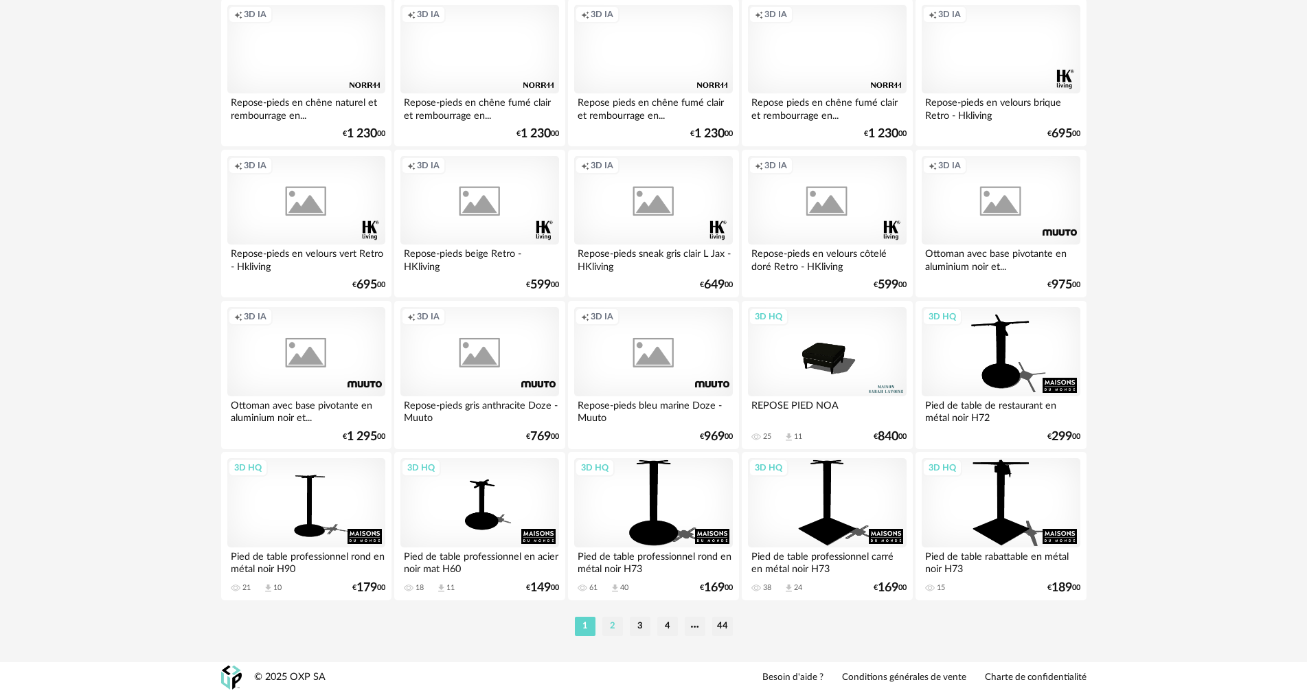
click at [611, 626] on li "2" at bounding box center [613, 626] width 21 height 19
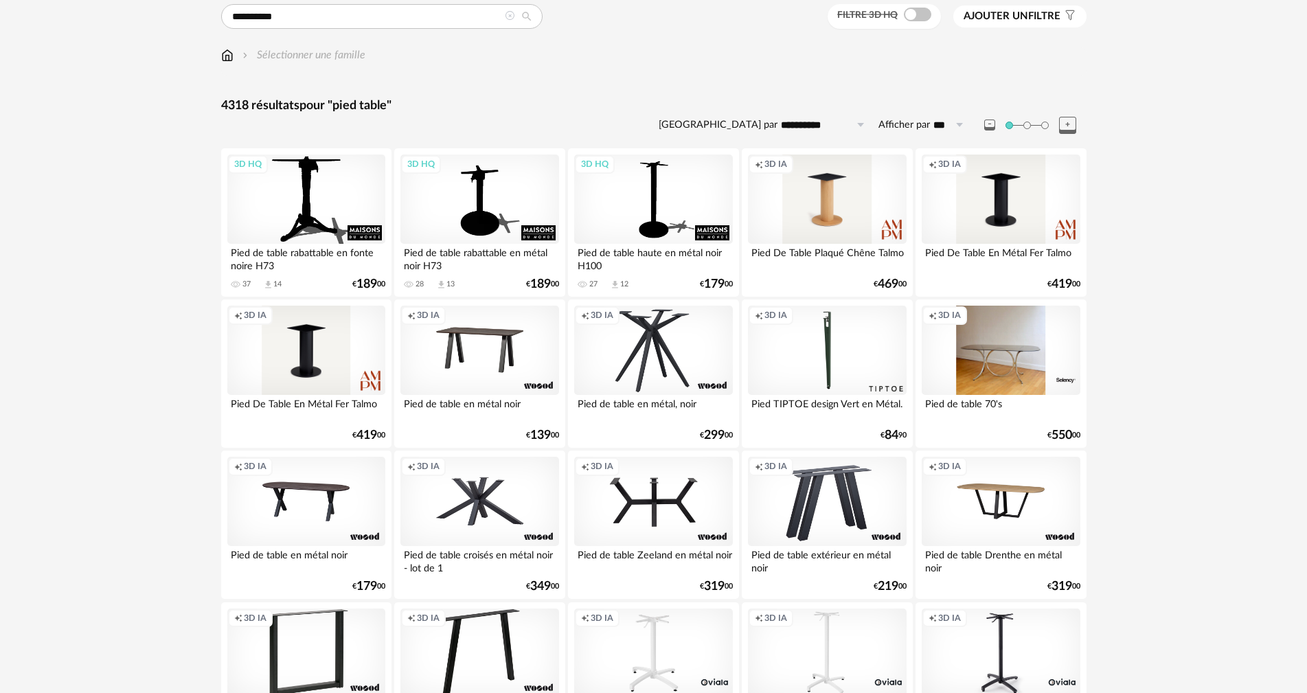
scroll to position [137, 0]
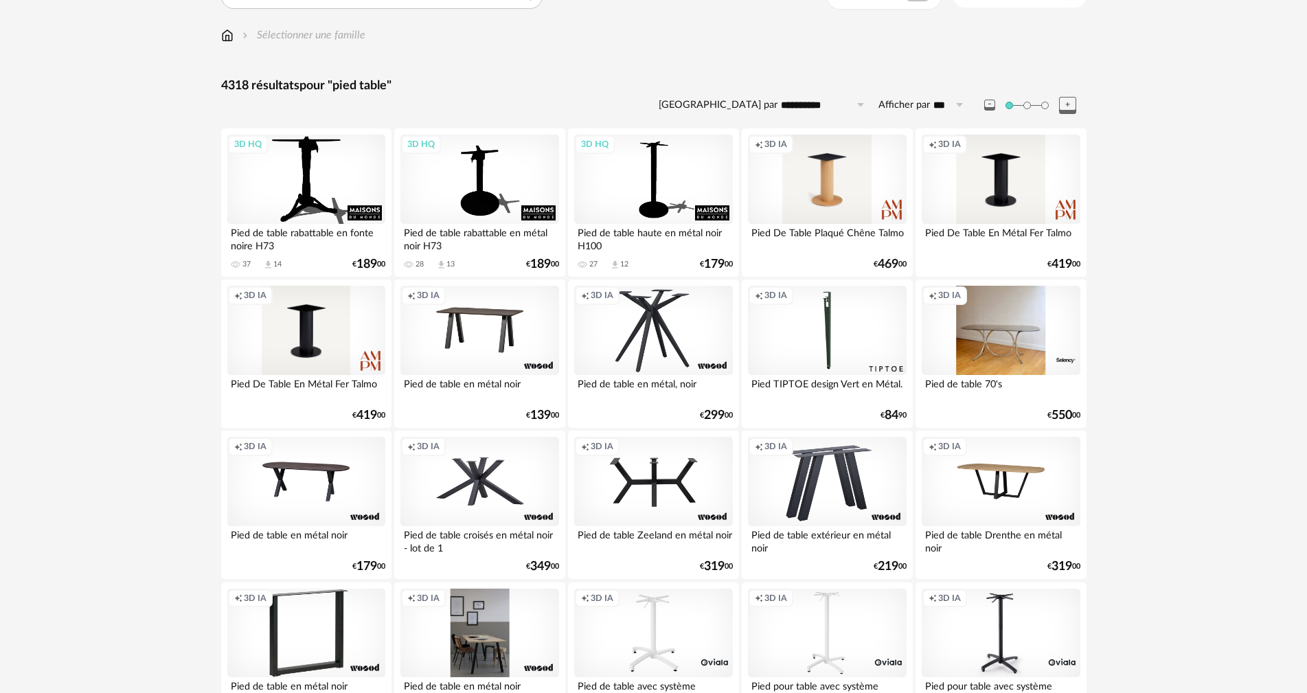
click at [476, 613] on div "Creation icon 3D IA" at bounding box center [480, 633] width 158 height 89
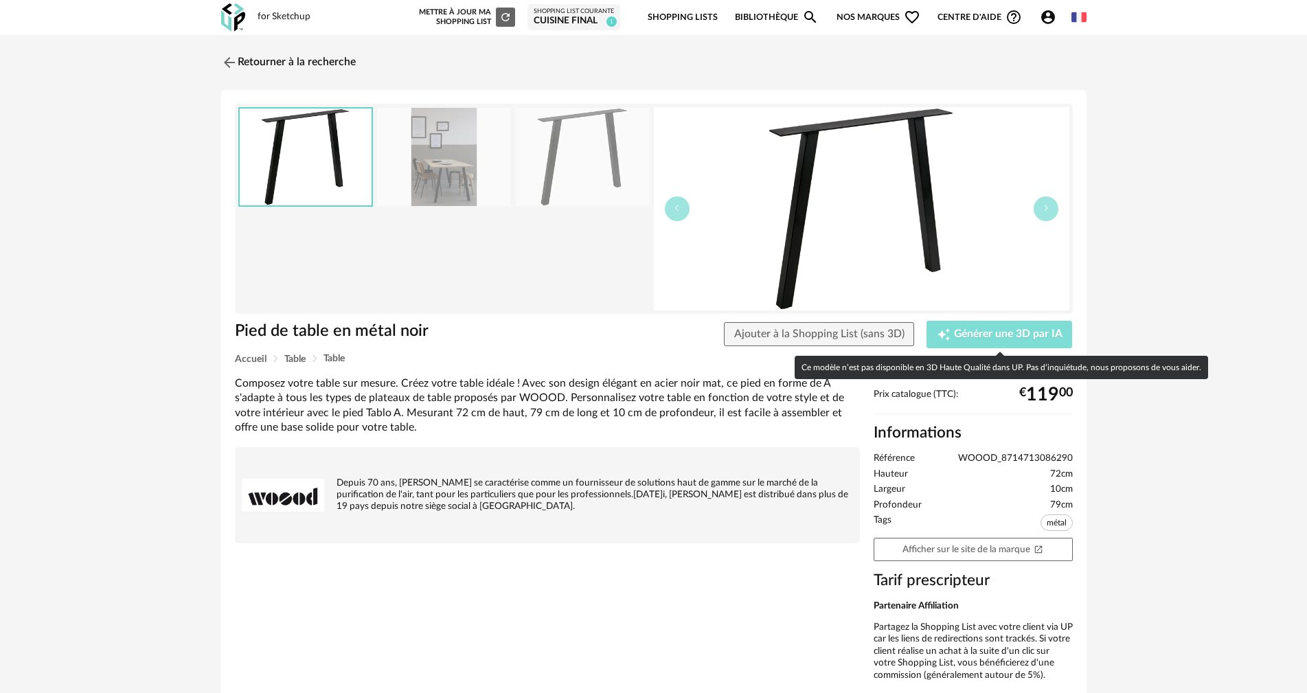
click at [980, 334] on span "Générer une 3D par IA" at bounding box center [1008, 334] width 109 height 11
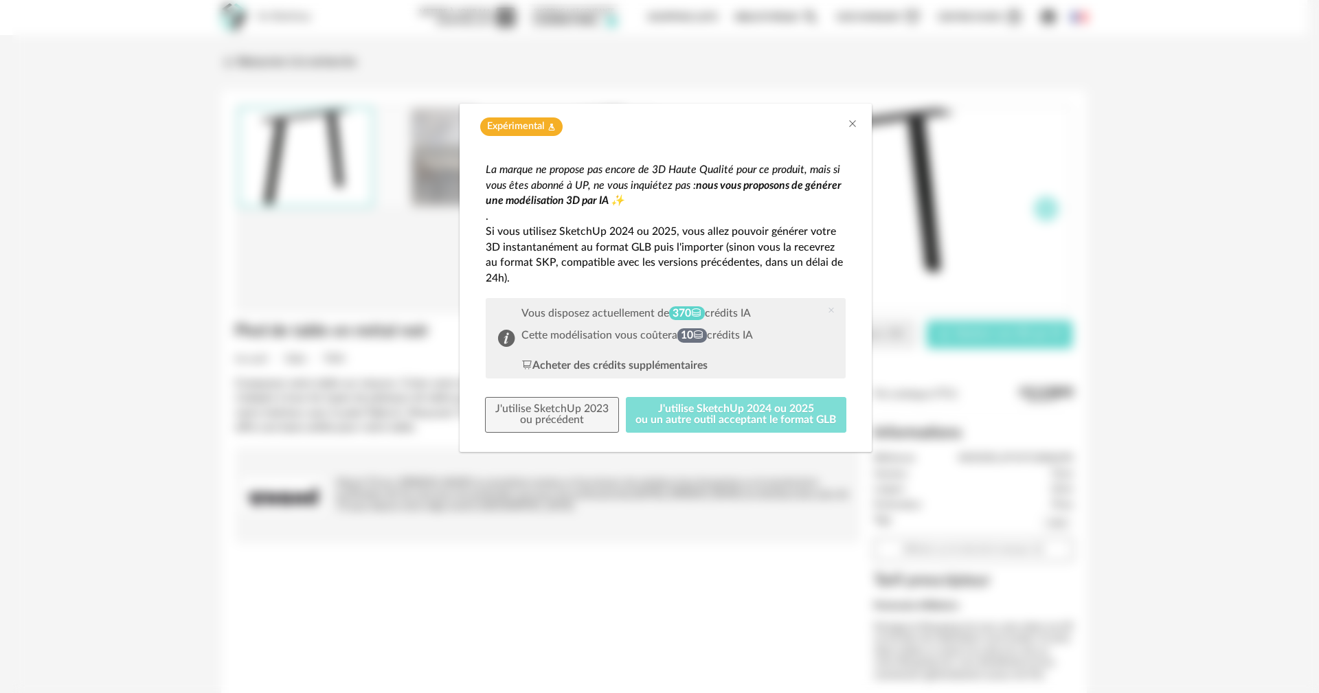
click at [776, 401] on button "J'utilise SketchUp 2024 ou 2025 ou un autre outil acceptant le format GLB" at bounding box center [736, 415] width 221 height 36
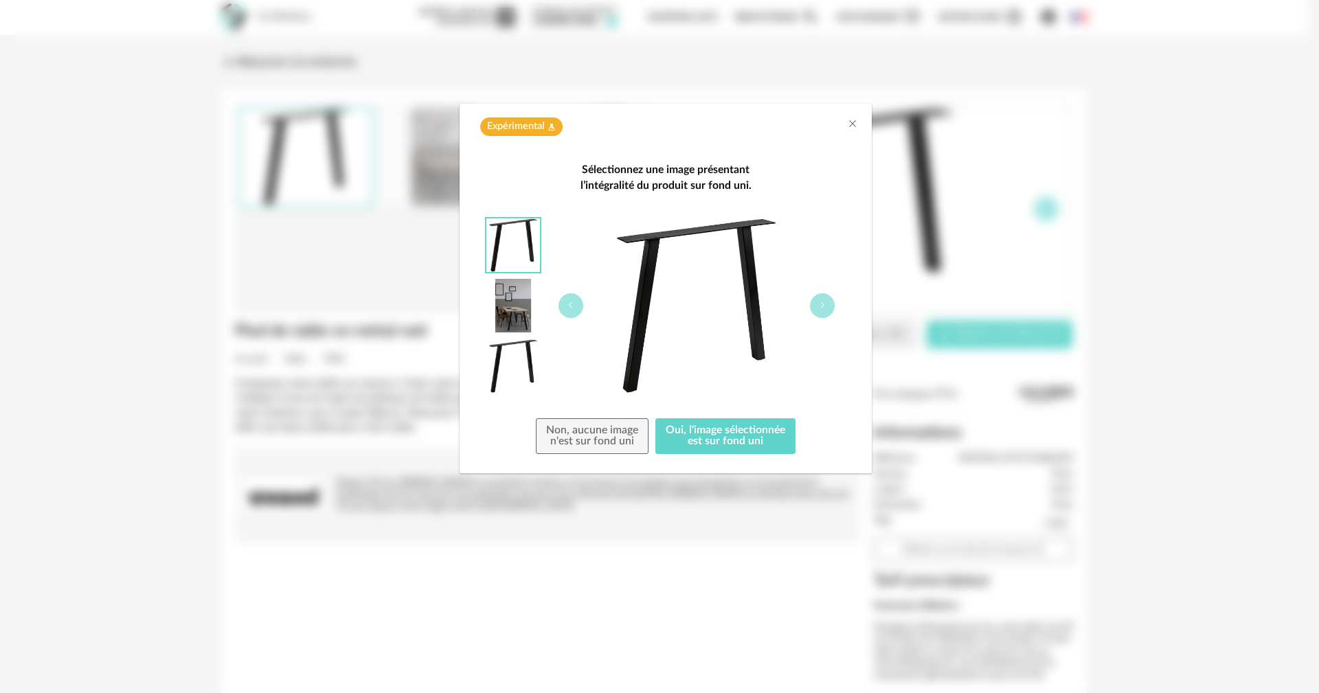
click at [1224, 134] on div "Expérimental Flask icon Sélectionnez une image présentant l’intégralité du prod…" at bounding box center [665, 346] width 1307 height 693
click at [741, 442] on button "Oui, l'image sélectionnée est sur fond uni" at bounding box center [725, 436] width 140 height 36
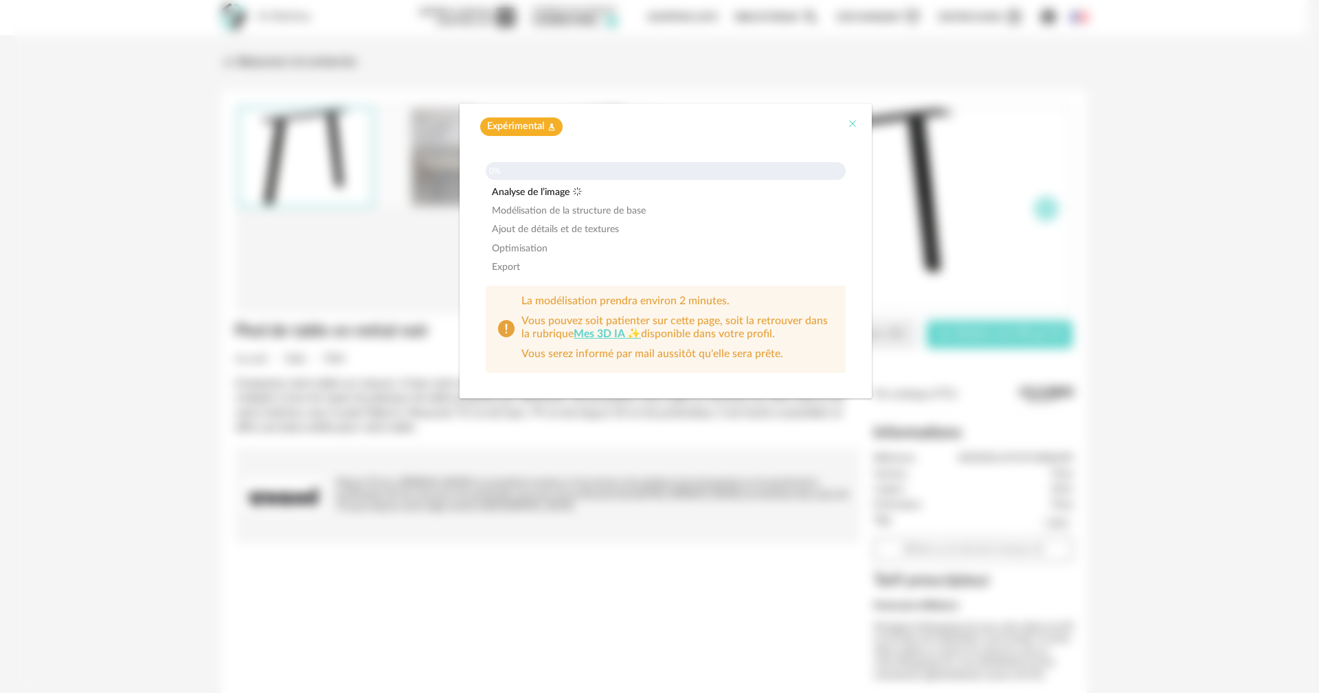
click at [853, 126] on icon "Close" at bounding box center [852, 123] width 11 height 11
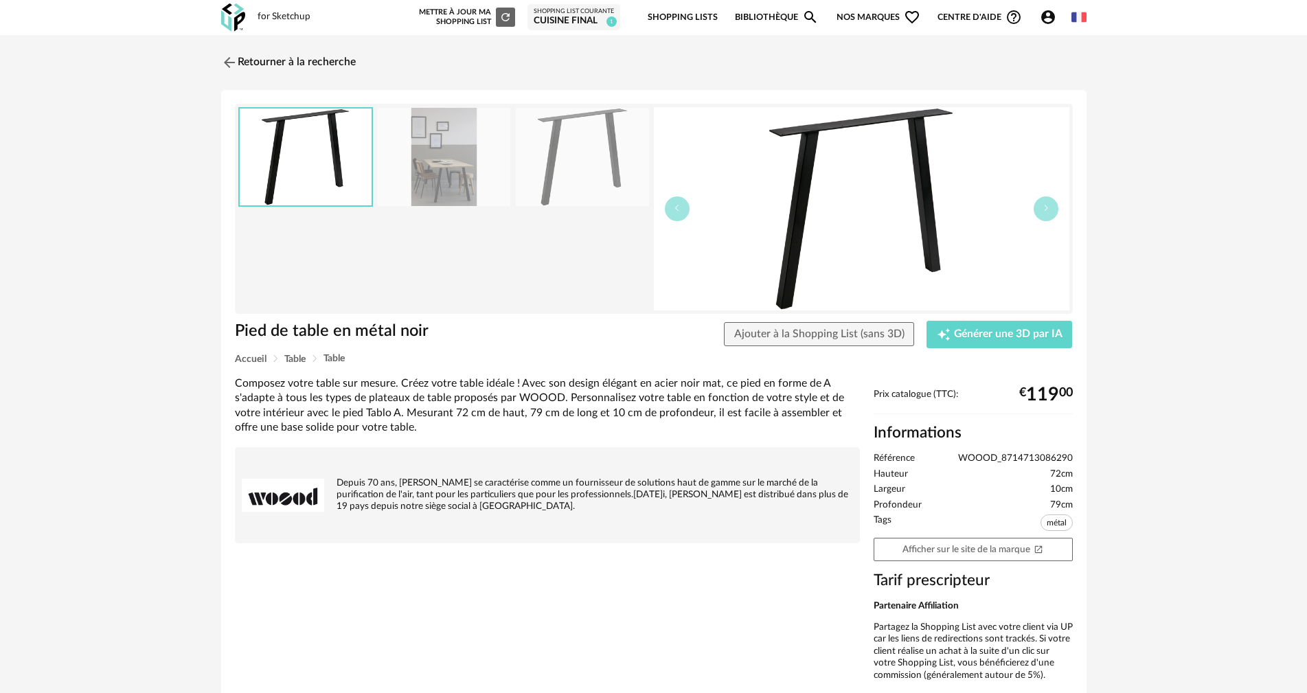
click at [1186, 244] on div "Retourner à la recherche Pied de table en métal noir Pied de table en métal noi…" at bounding box center [653, 382] width 1307 height 695
click at [256, 58] on link "Retourner à la recherche" at bounding box center [285, 62] width 135 height 30
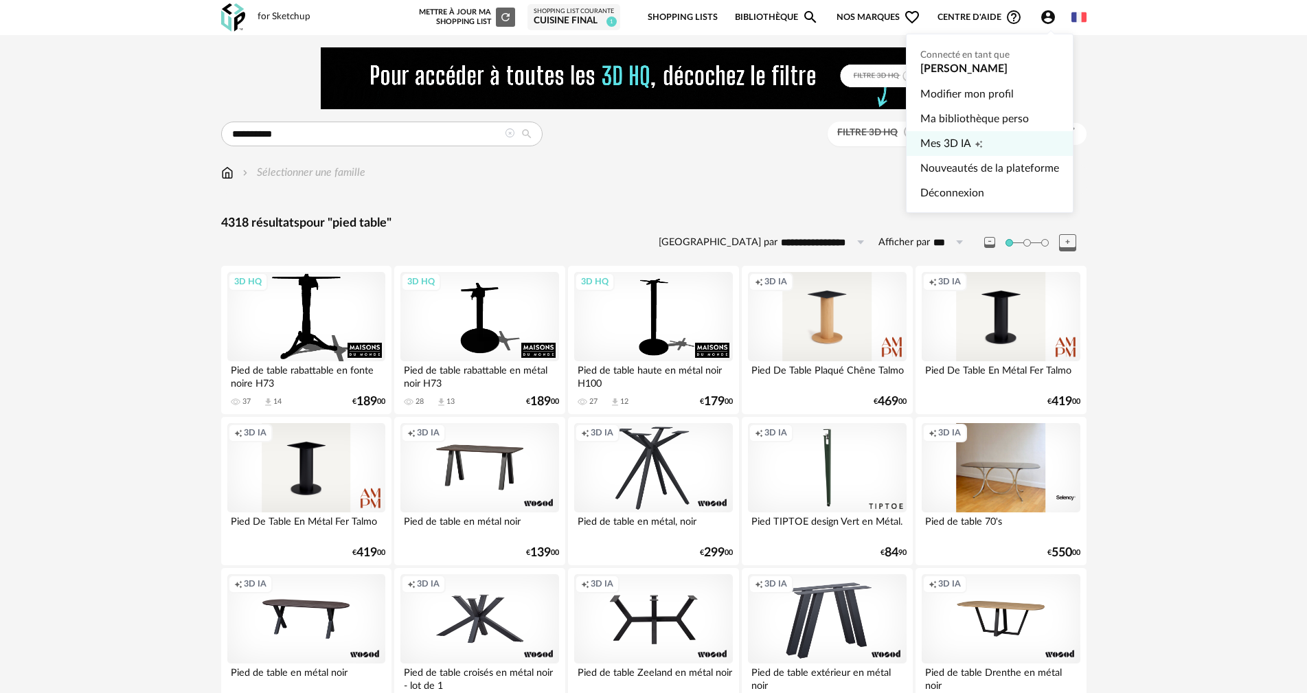
click at [931, 141] on span "Mes 3D IA" at bounding box center [946, 143] width 51 height 25
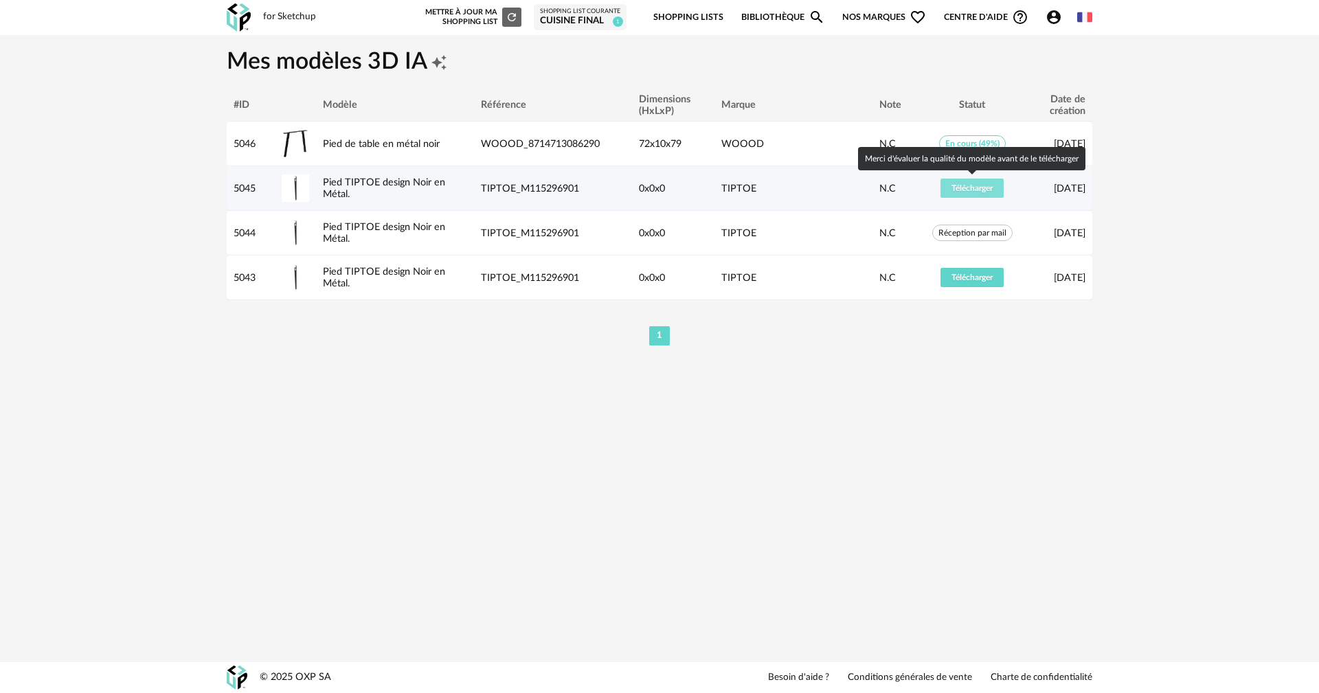
click at [976, 194] on button "Télécharger" at bounding box center [972, 188] width 63 height 19
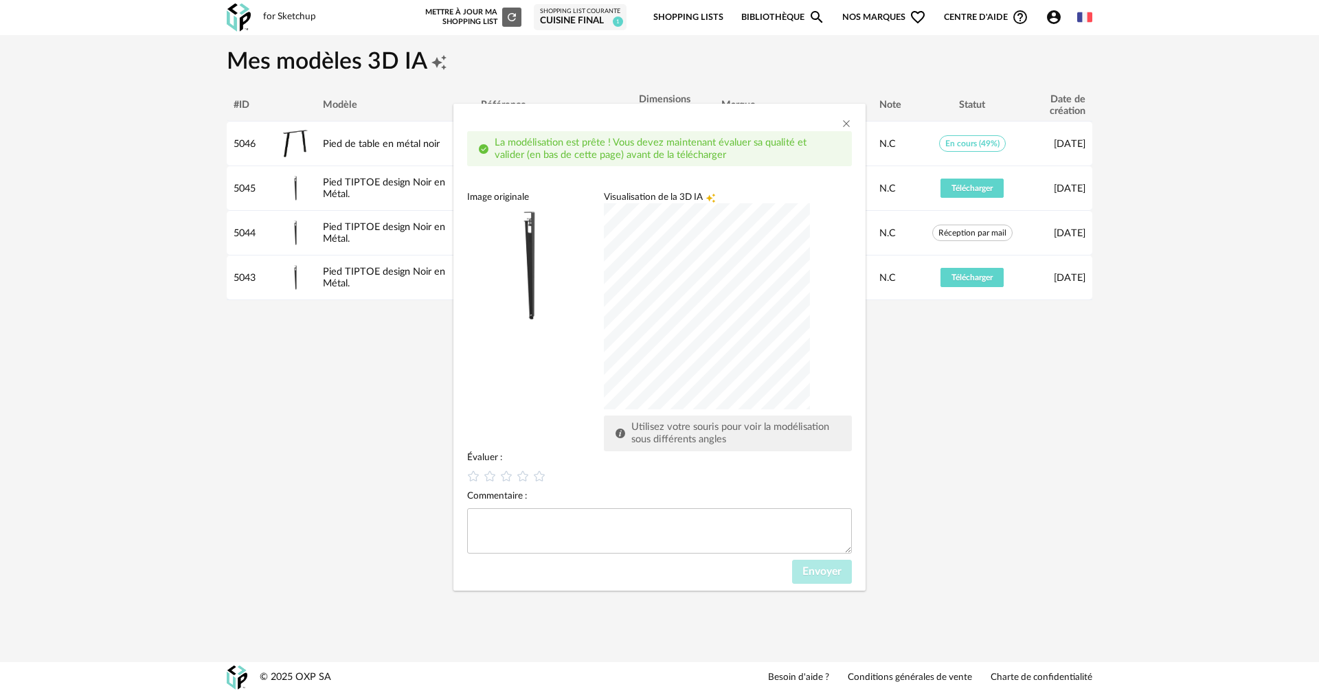
click at [704, 295] on div "dialog" at bounding box center [707, 306] width 206 height 206
click at [706, 321] on div "dialog" at bounding box center [707, 306] width 206 height 206
click at [615, 293] on div "dialog" at bounding box center [707, 306] width 206 height 206
click at [755, 258] on div "dialog" at bounding box center [707, 306] width 206 height 206
click at [772, 296] on div "dialog" at bounding box center [707, 306] width 206 height 206
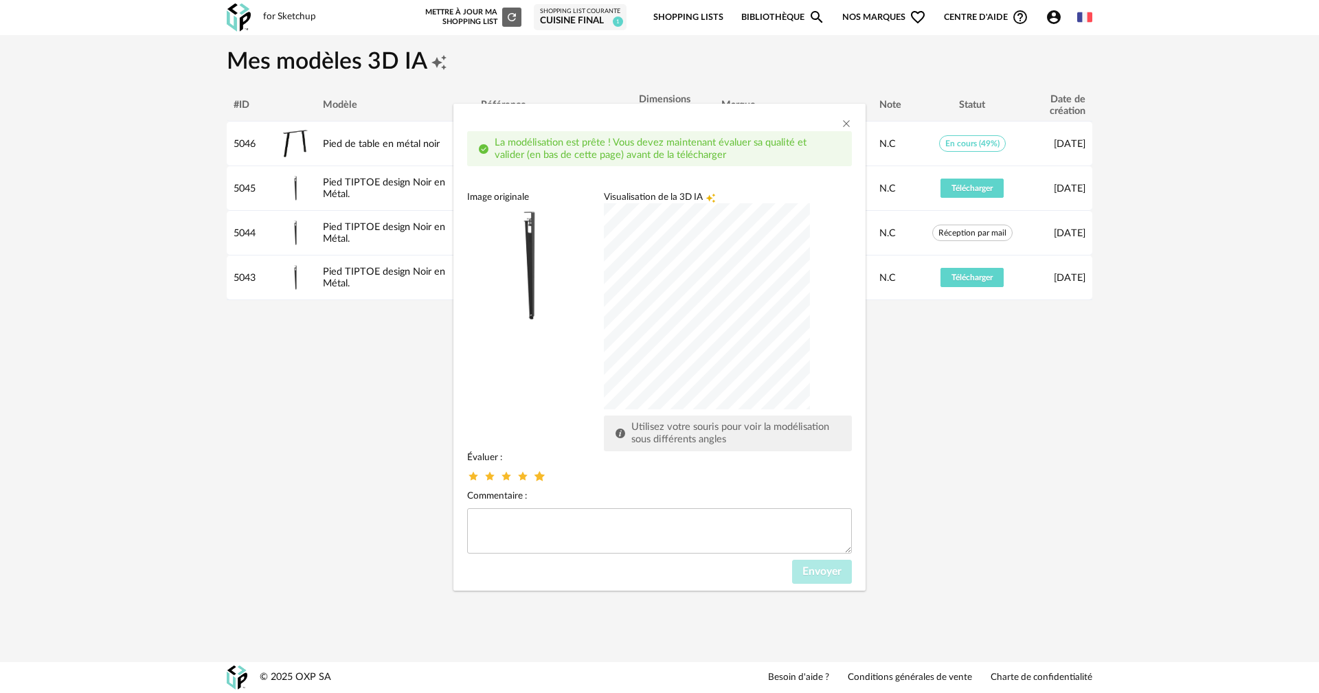
click at [541, 471] on icon "dialog" at bounding box center [539, 476] width 14 height 14
click at [815, 572] on span "Envoyer" at bounding box center [821, 571] width 39 height 11
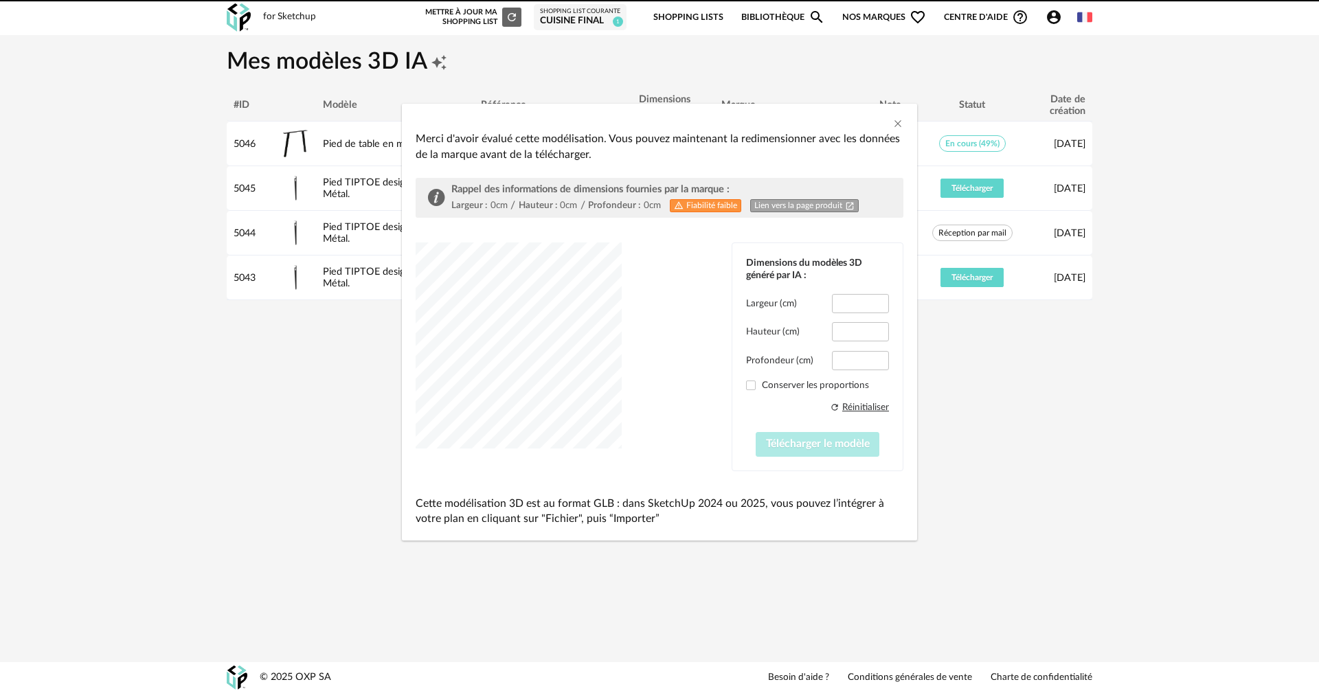
type input "****"
type input "*****"
type input "****"
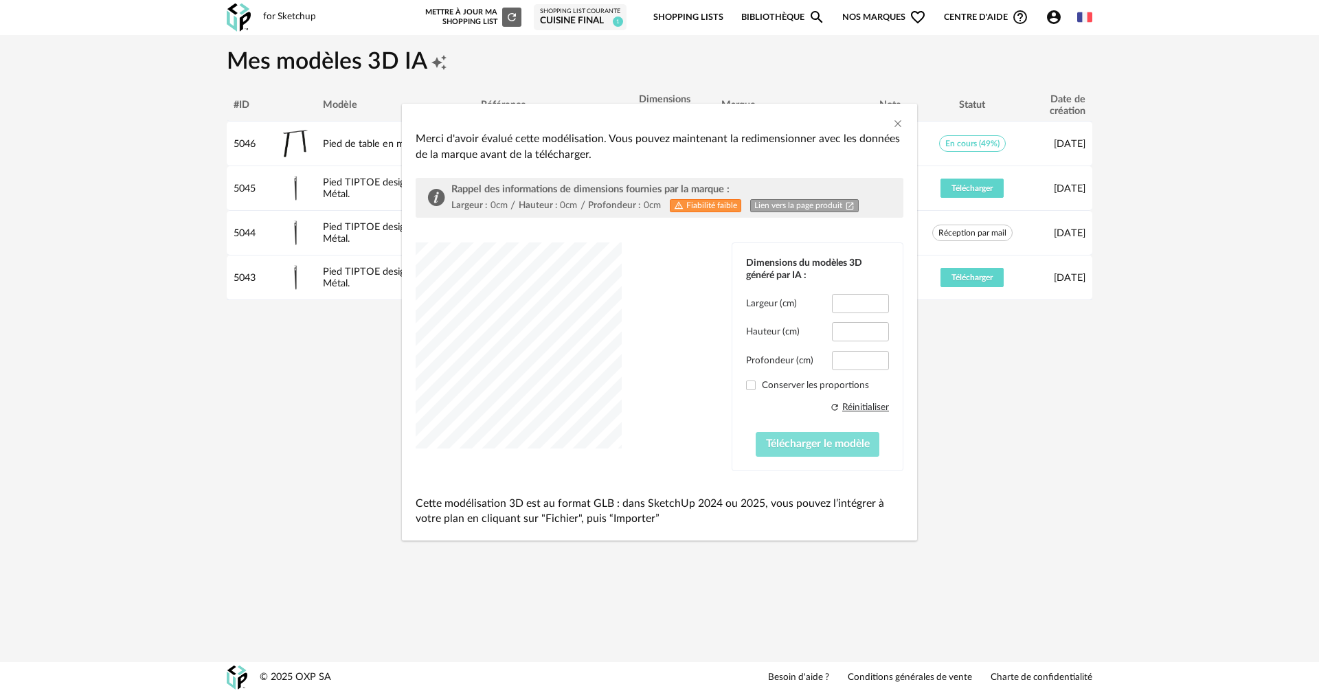
click at [811, 451] on button "Télécharger le modèle" at bounding box center [818, 444] width 124 height 25
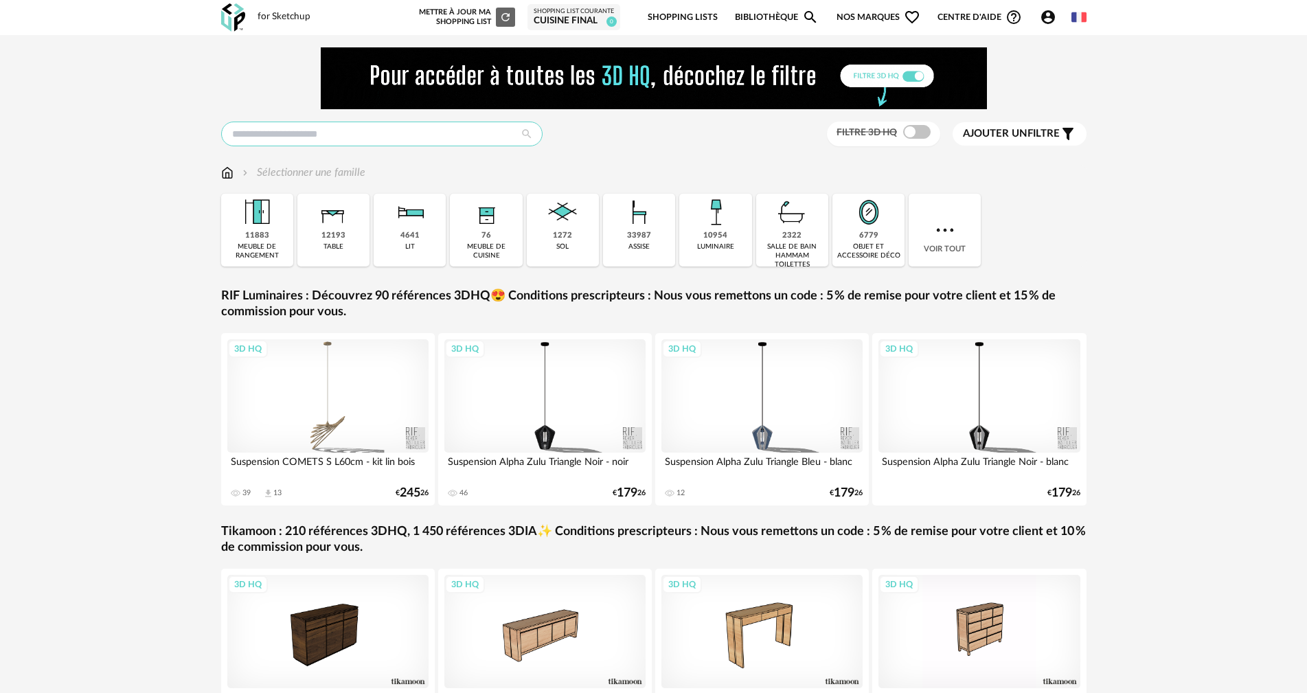
click at [367, 137] on input "text" at bounding box center [382, 134] width 322 height 25
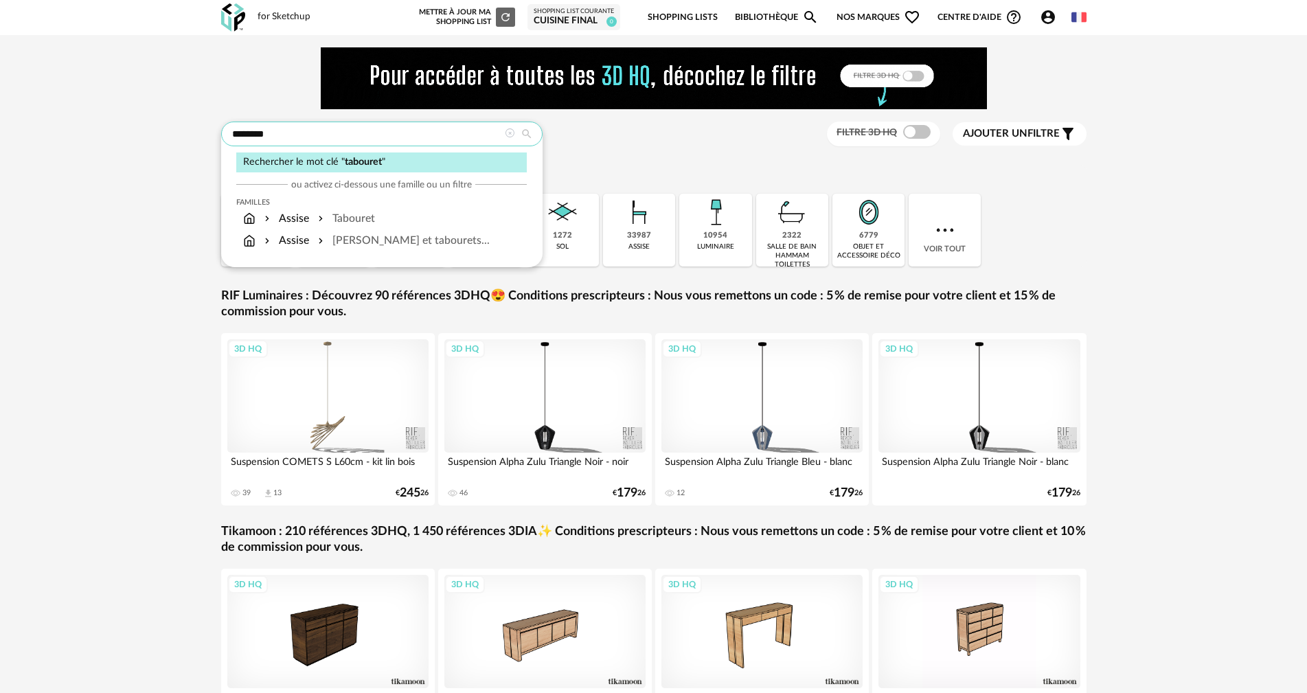
type input "********"
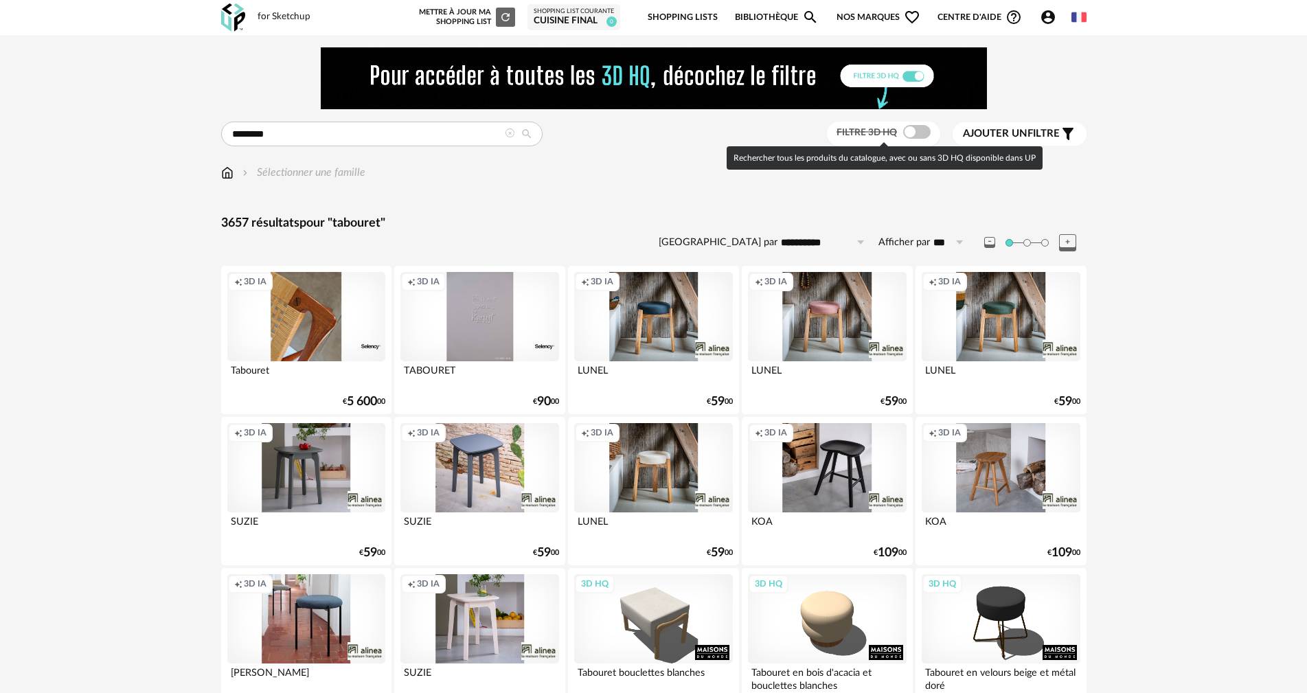
click at [916, 132] on span at bounding box center [916, 132] width 27 height 14
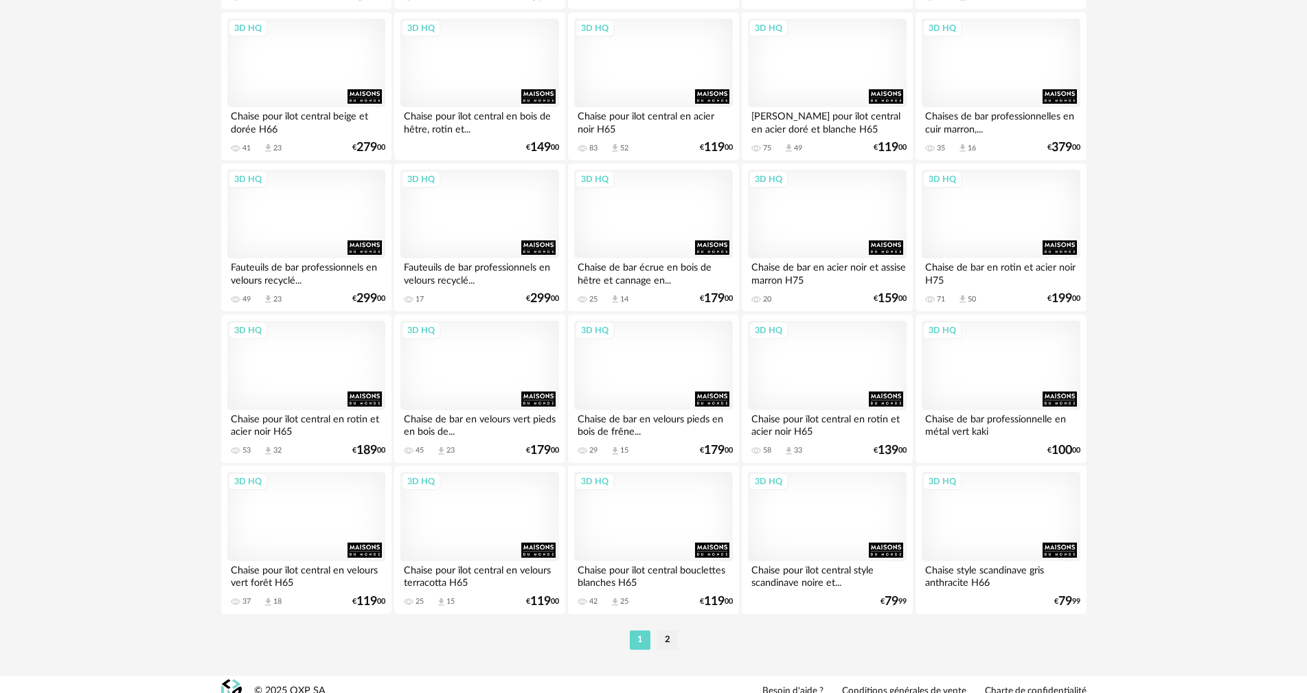
scroll to position [2687, 0]
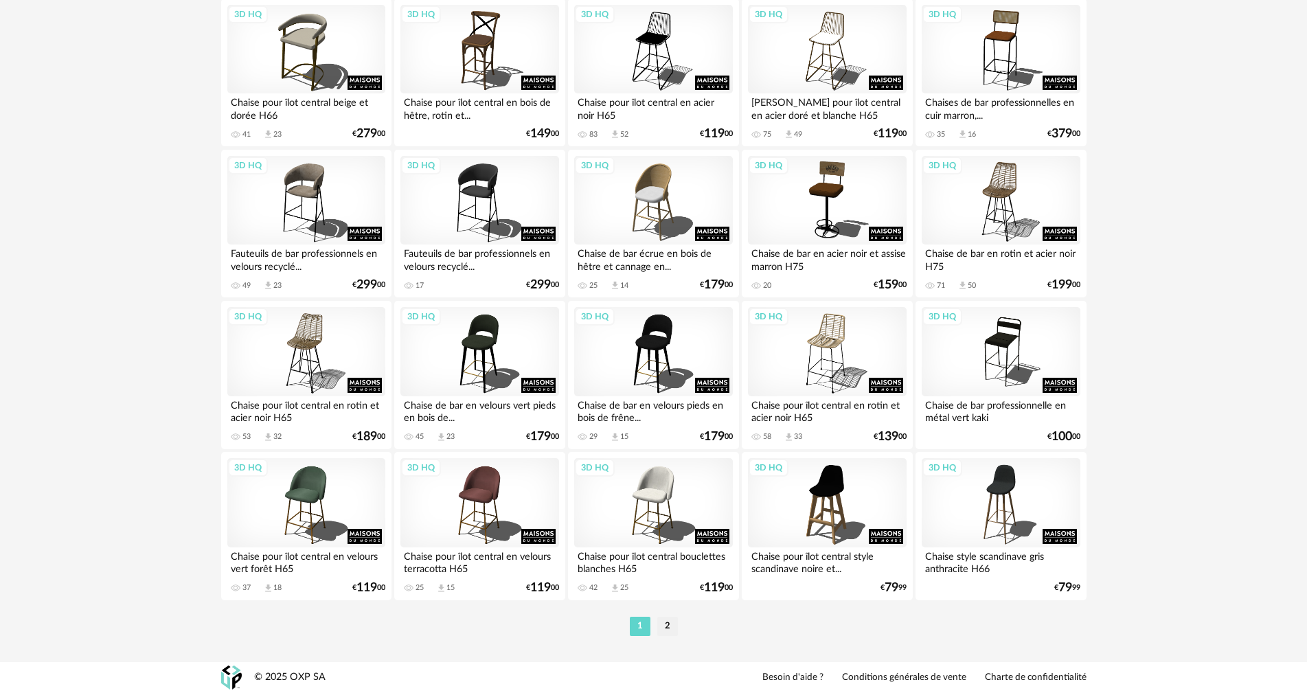
click at [668, 618] on li "2" at bounding box center [667, 626] width 21 height 19
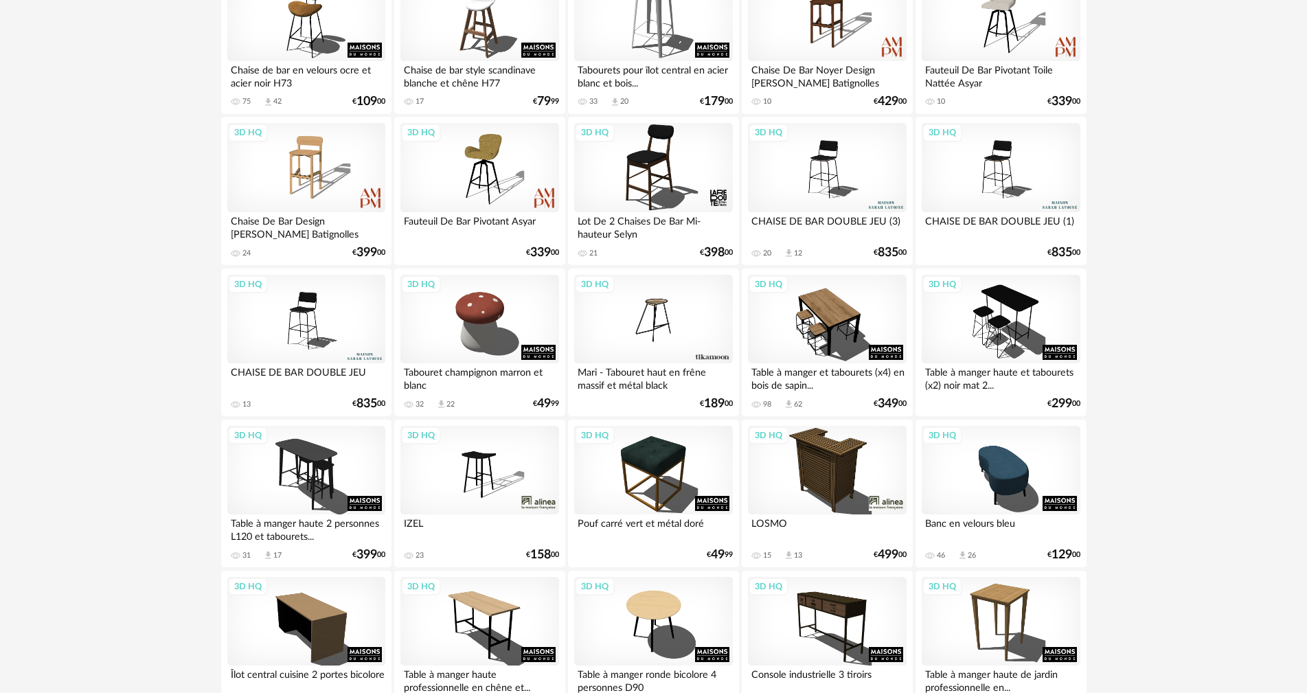
scroll to position [389, 0]
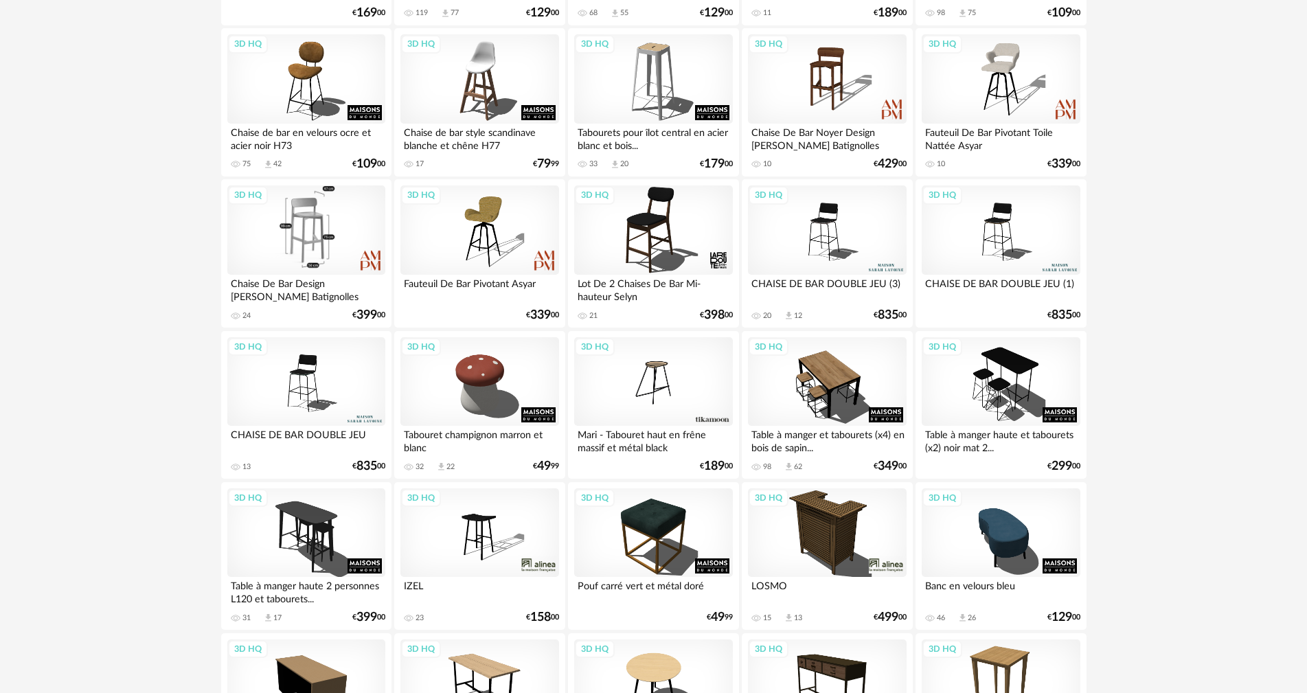
click at [341, 247] on div "3D HQ" at bounding box center [306, 229] width 158 height 89
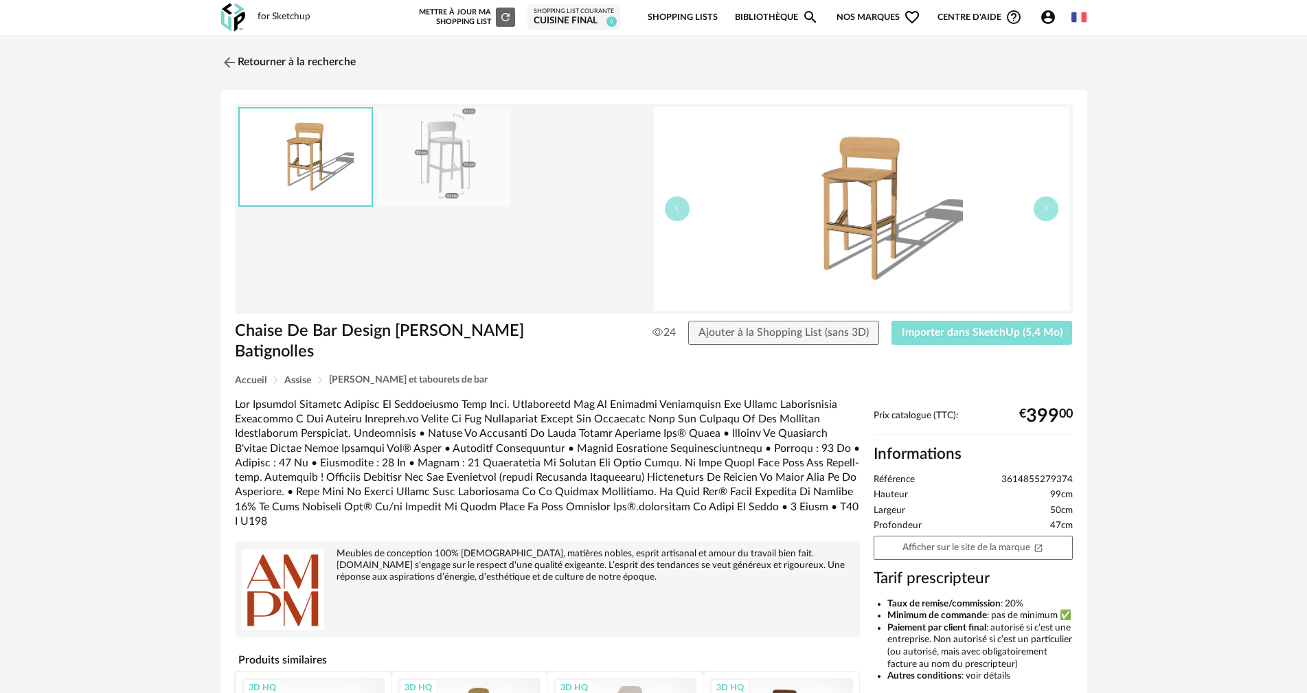
click at [998, 334] on span "Importer dans SketchUp (5,4 Mo)" at bounding box center [982, 332] width 161 height 11
click at [1037, 330] on span "Importer dans SketchUp (5,4 Mo)" at bounding box center [982, 332] width 161 height 11
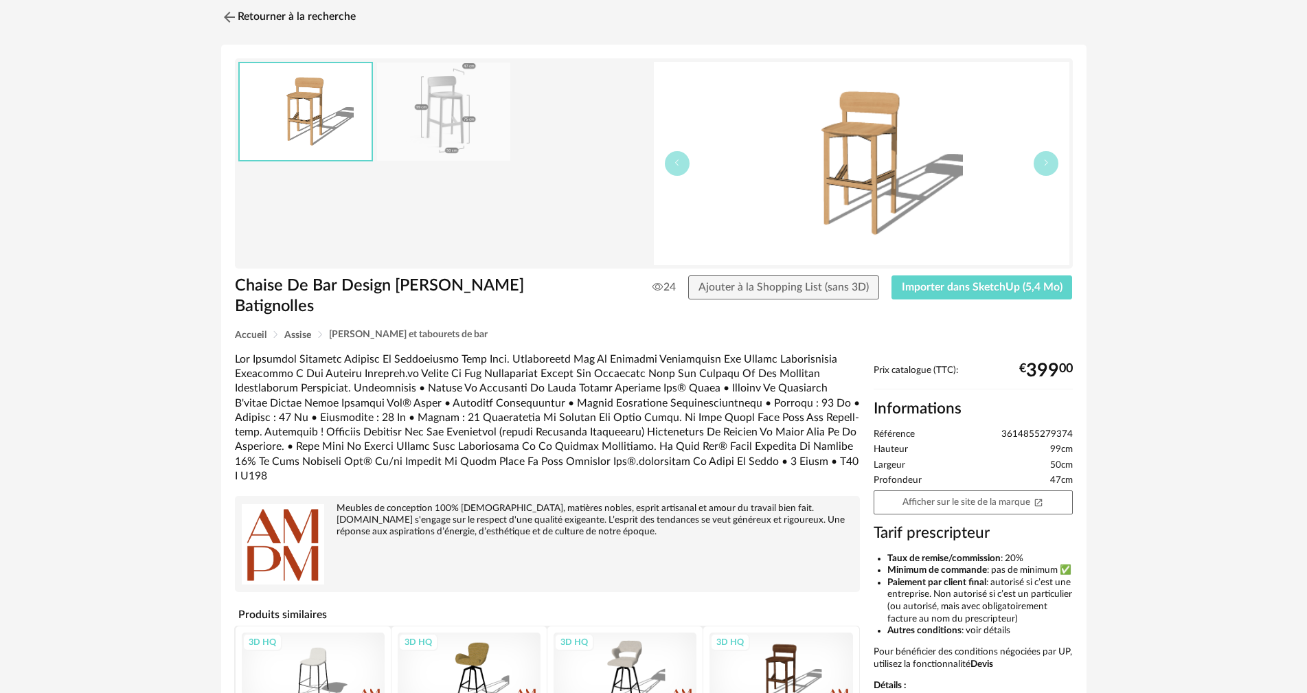
scroll to position [69, 0]
